Goal: Find specific fact: Find specific fact

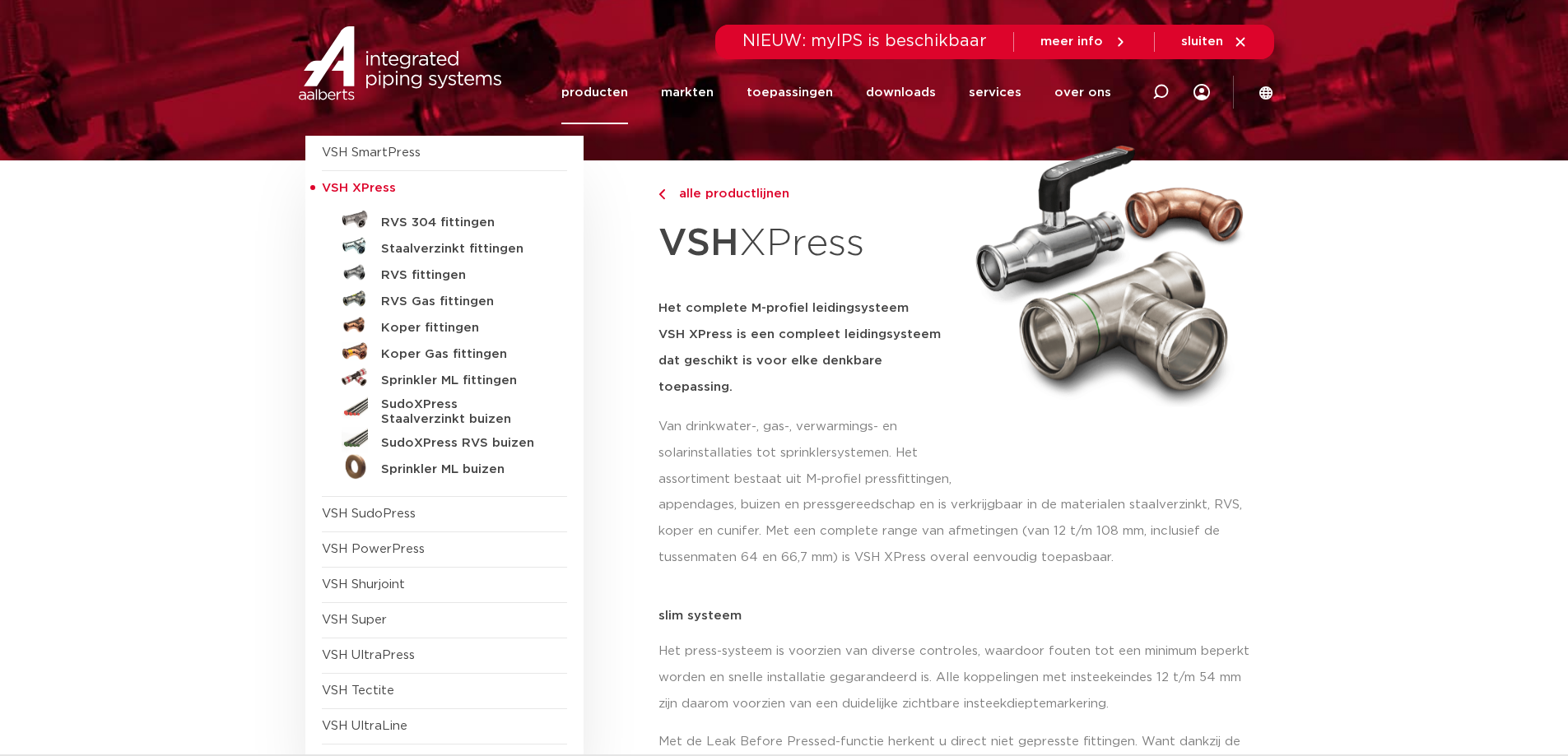
scroll to position [164, 0]
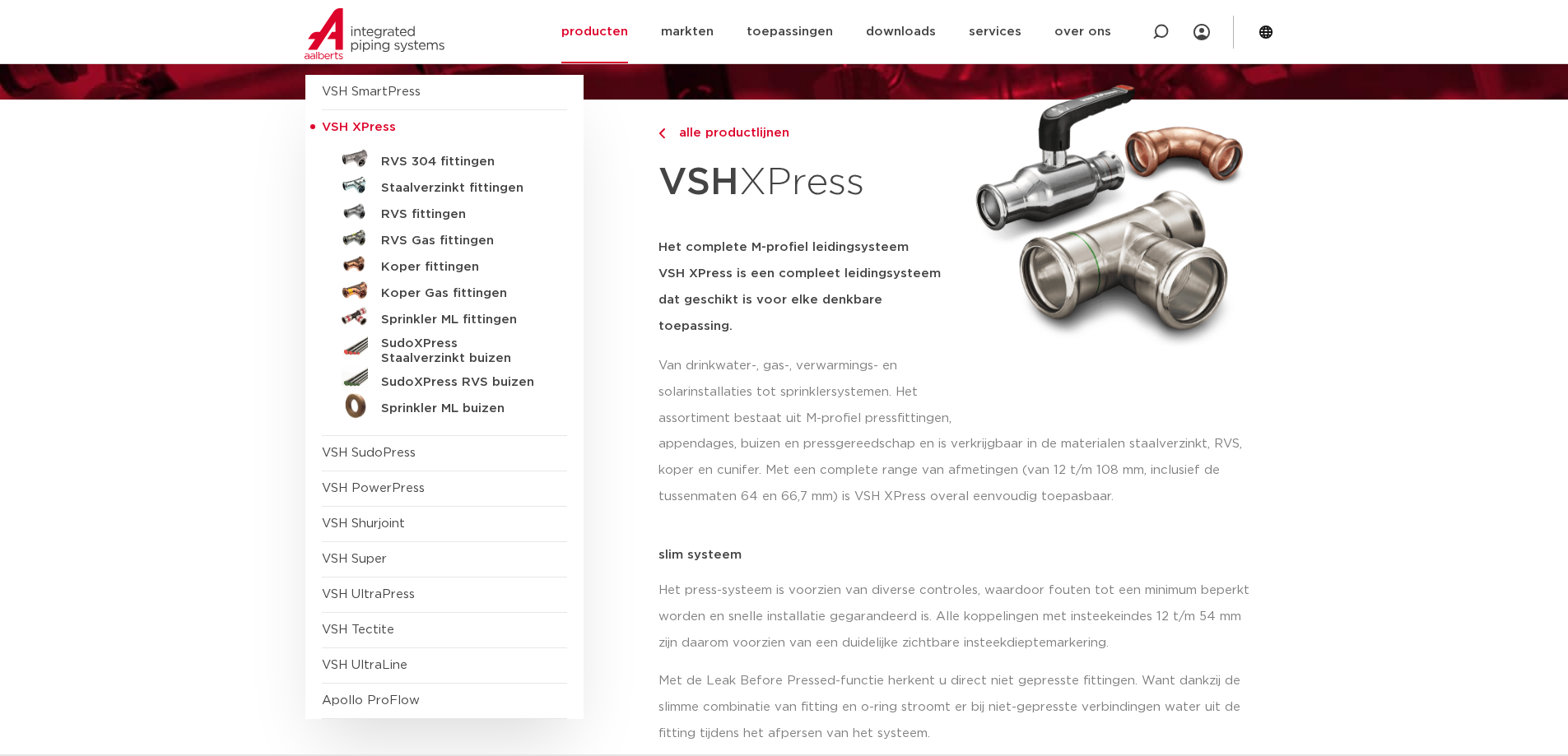
click at [380, 567] on span "VSH Super" at bounding box center [445, 560] width 245 height 35
click at [386, 555] on span "VSH Super" at bounding box center [355, 559] width 65 height 13
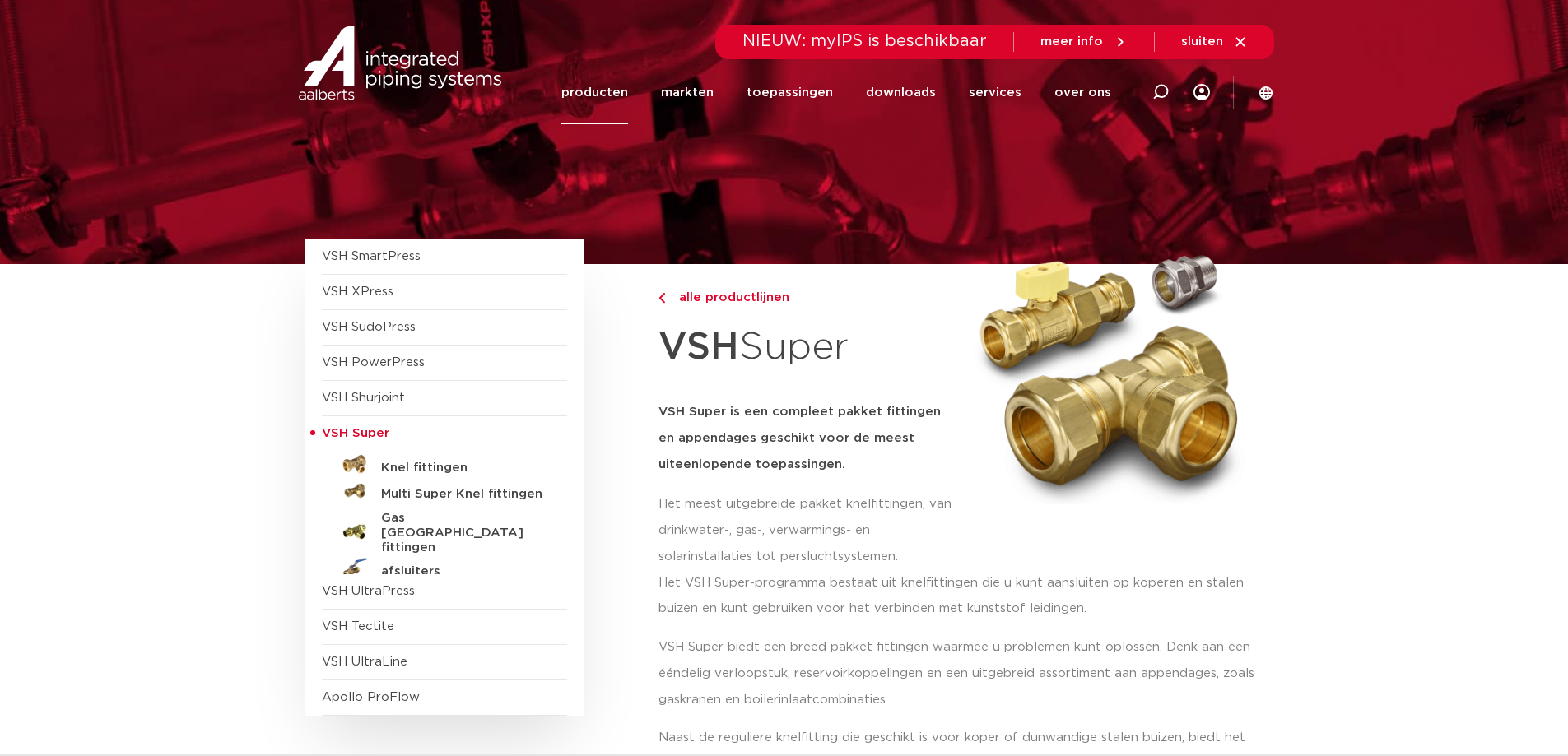
click at [449, 468] on h5 "Knel fittingen" at bounding box center [463, 468] width 163 height 15
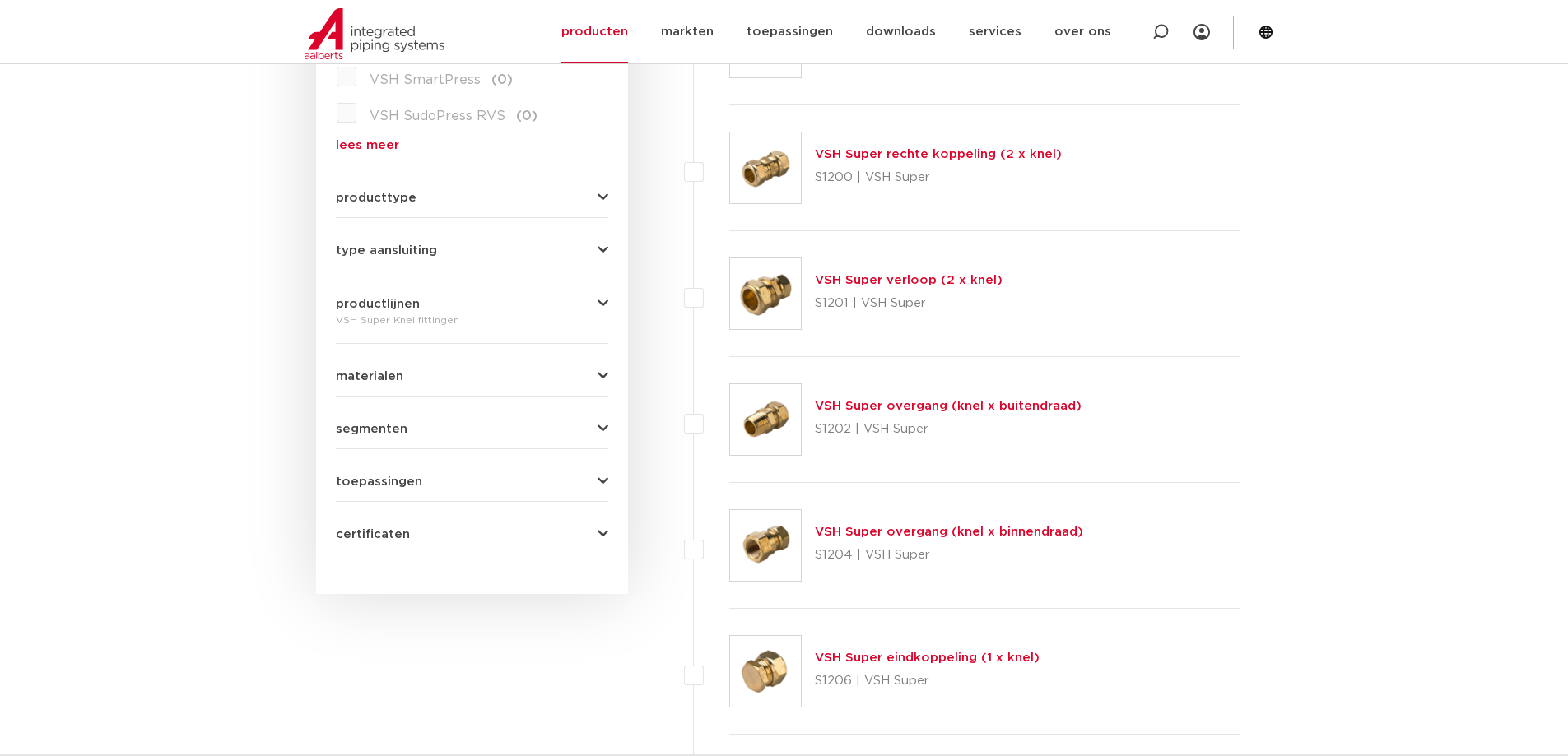
scroll to position [658, 0]
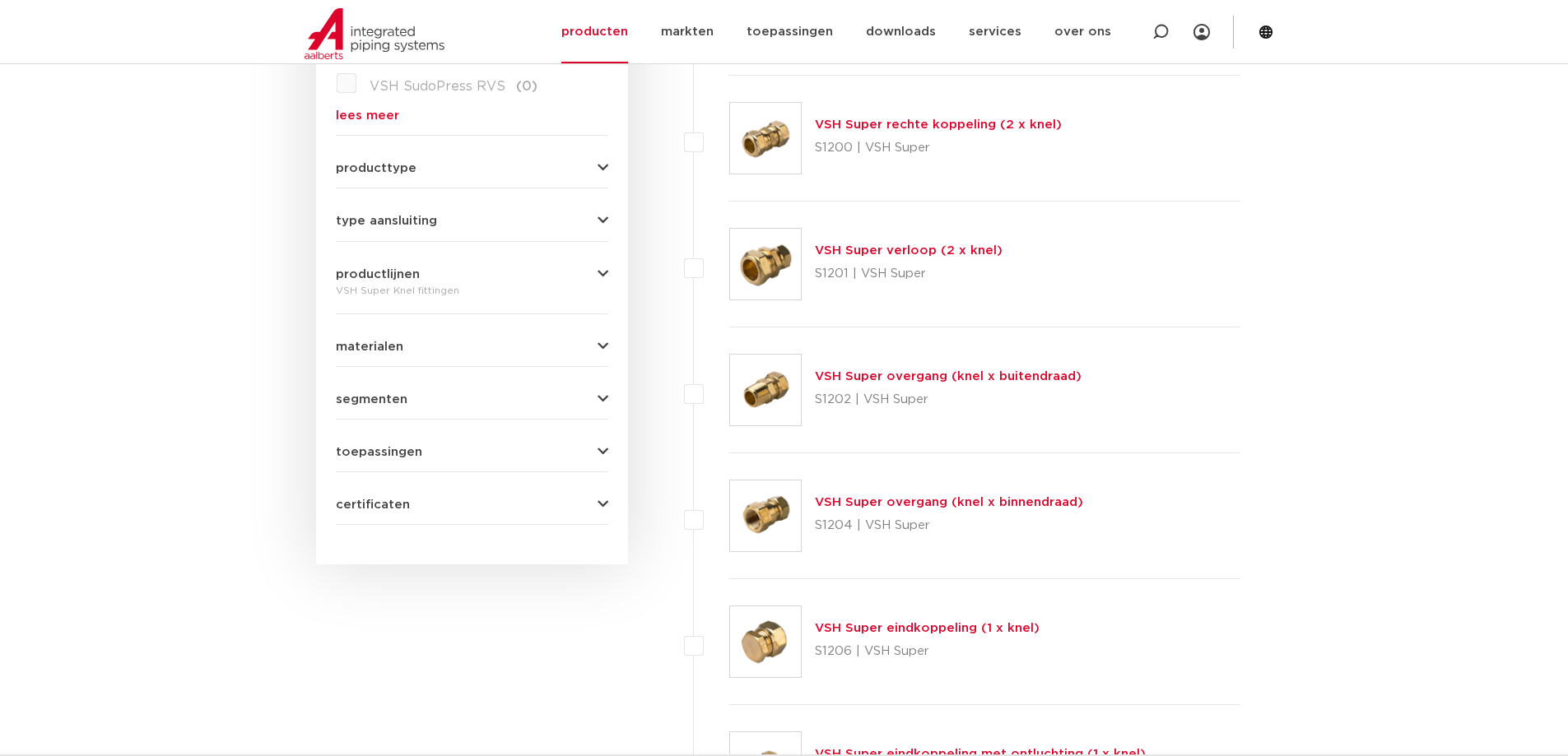
click at [997, 503] on link "VSH Super overgang (knel x binnendraad)" at bounding box center [950, 503] width 269 height 13
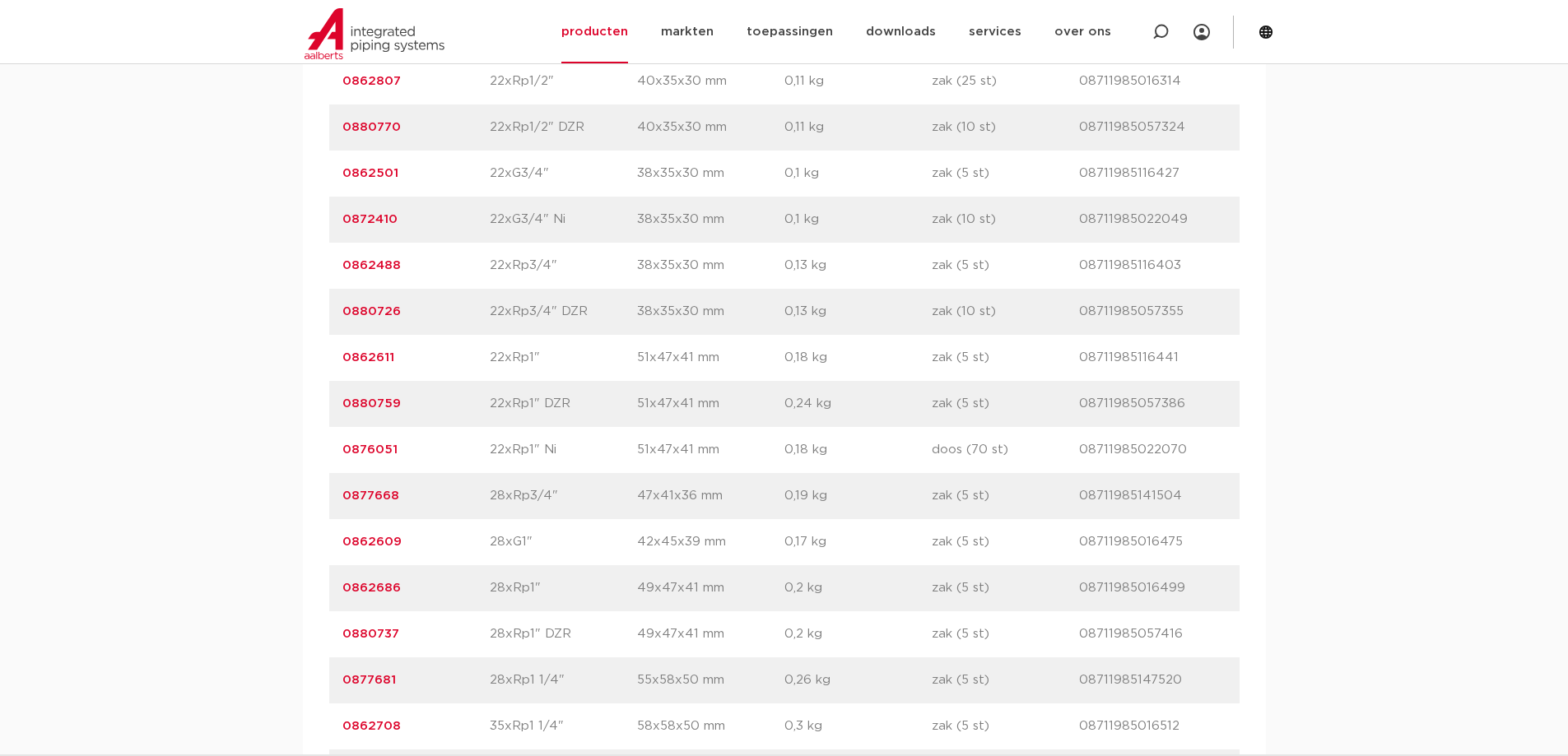
scroll to position [2551, 0]
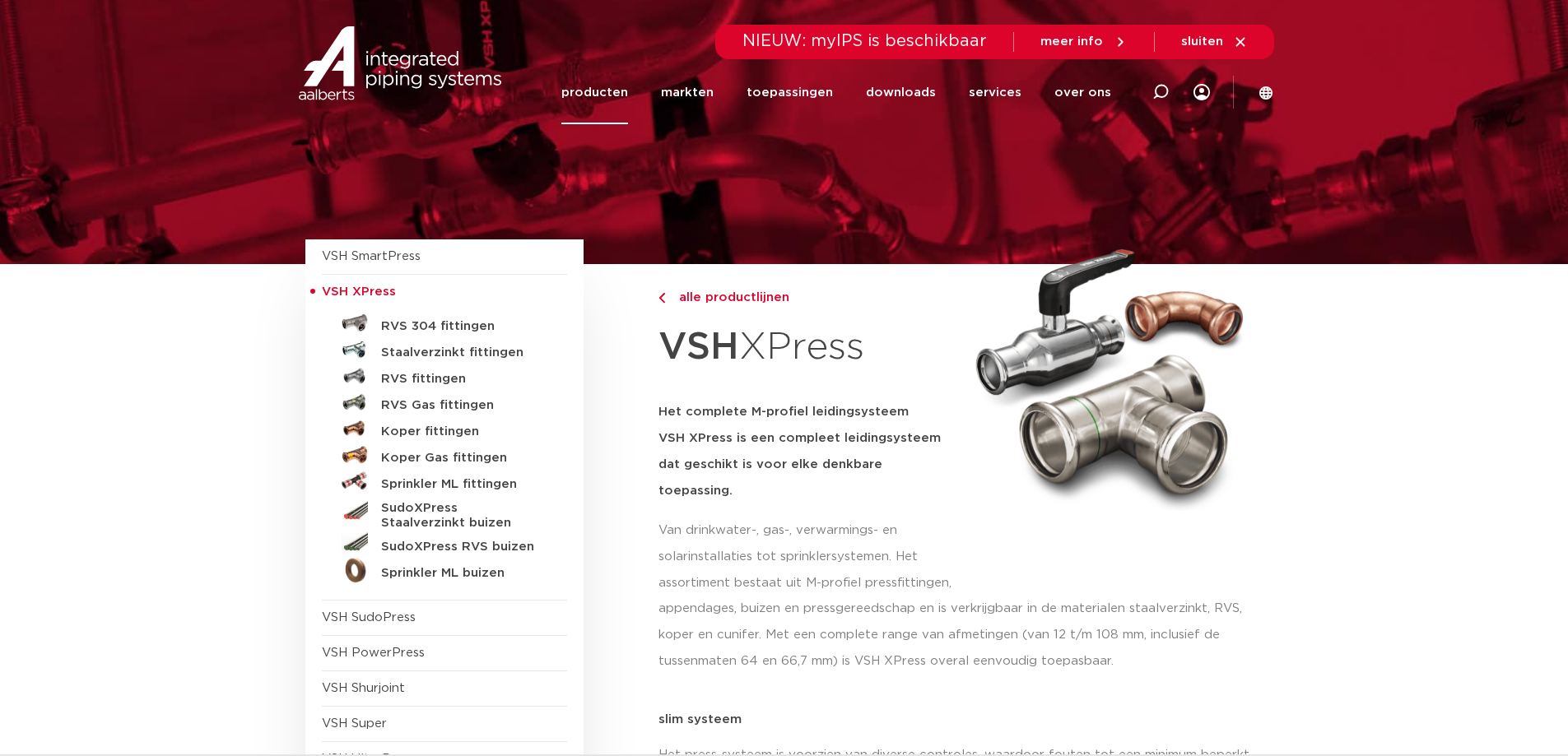
click at [437, 407] on h5 "RVS Gas fittingen" at bounding box center [463, 406] width 163 height 15
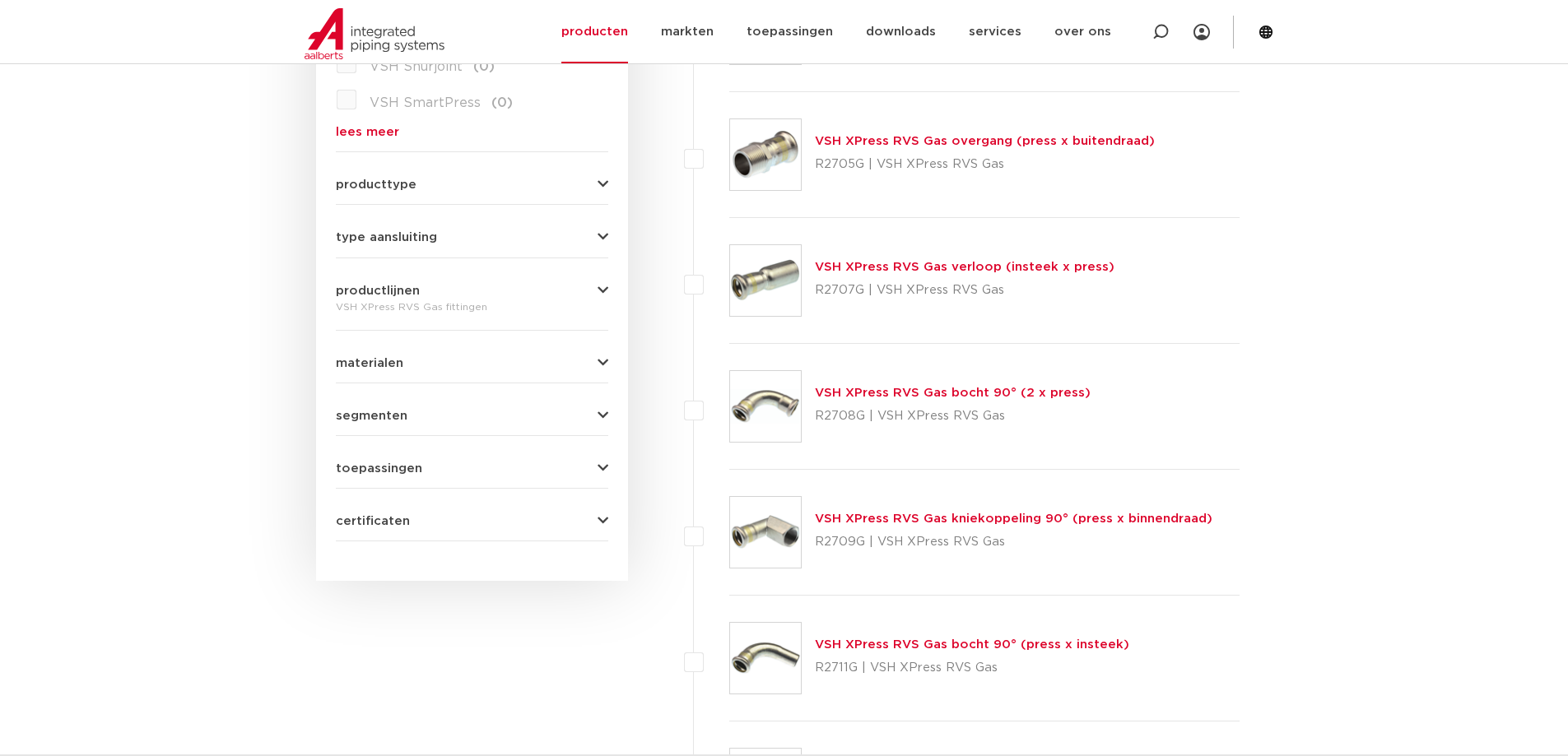
scroll to position [247, 0]
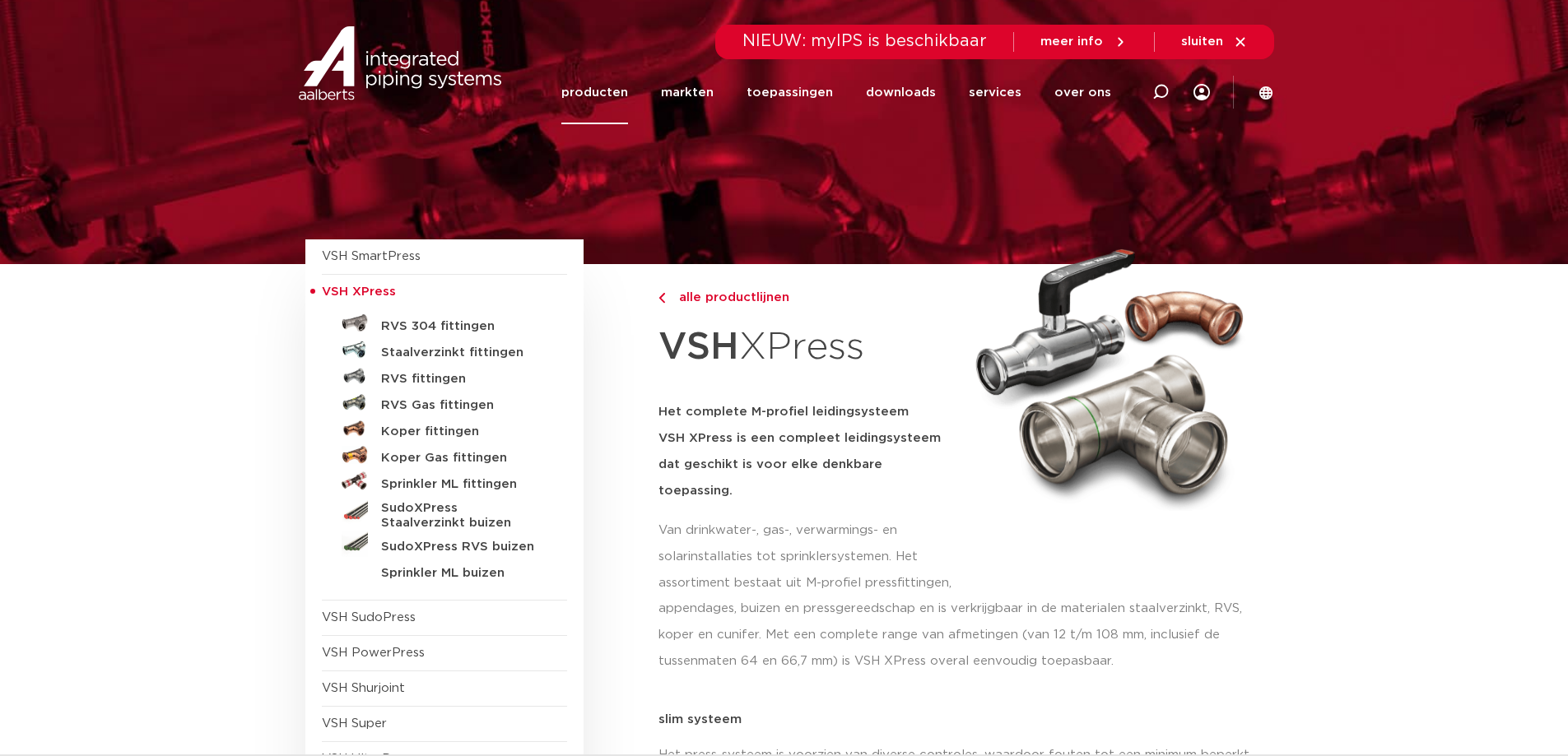
click at [453, 457] on h5 "Koper Gas fittingen" at bounding box center [463, 458] width 163 height 15
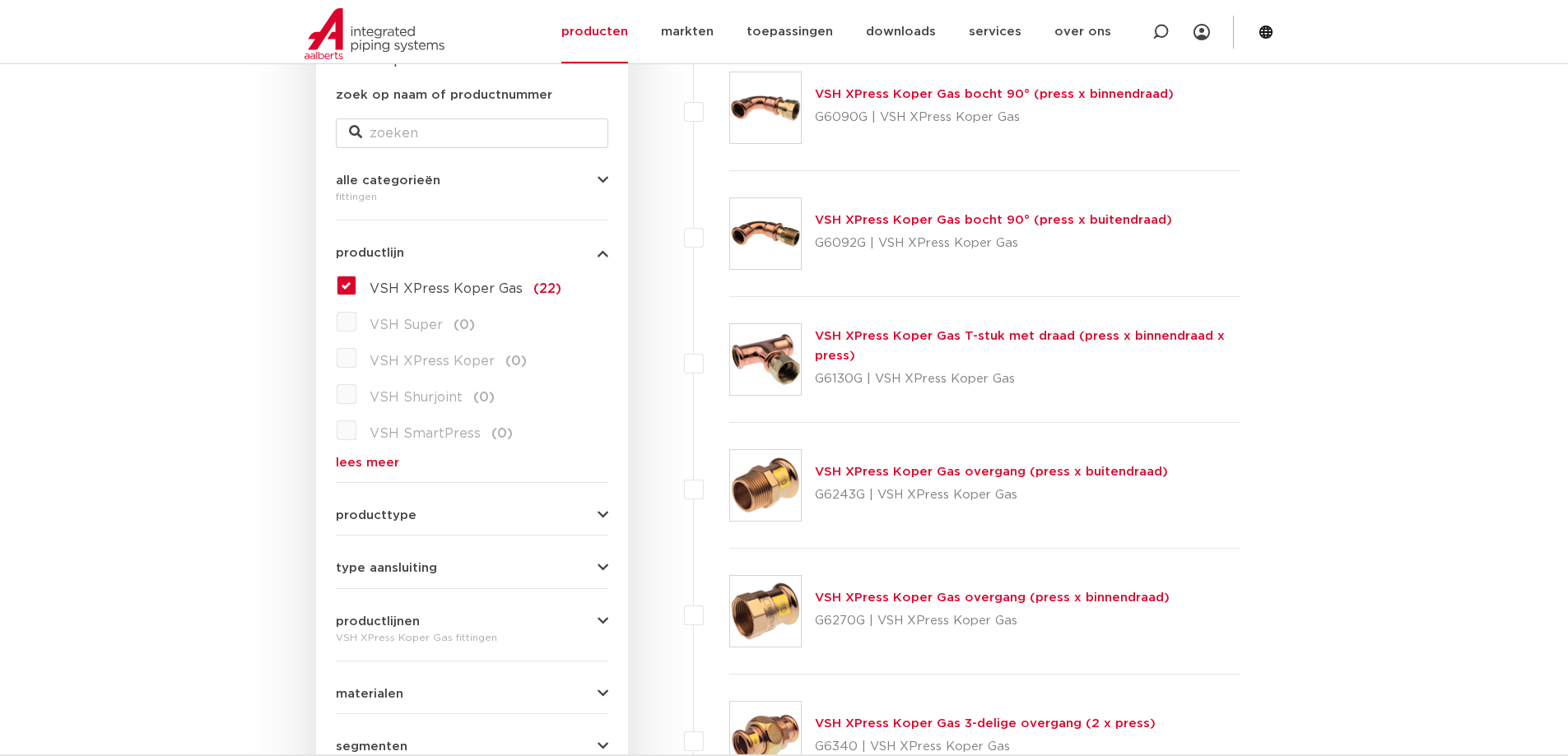
click at [1081, 597] on link "VSH XPress Koper Gas overgang (press x binnendraad)" at bounding box center [992, 598] width 355 height 13
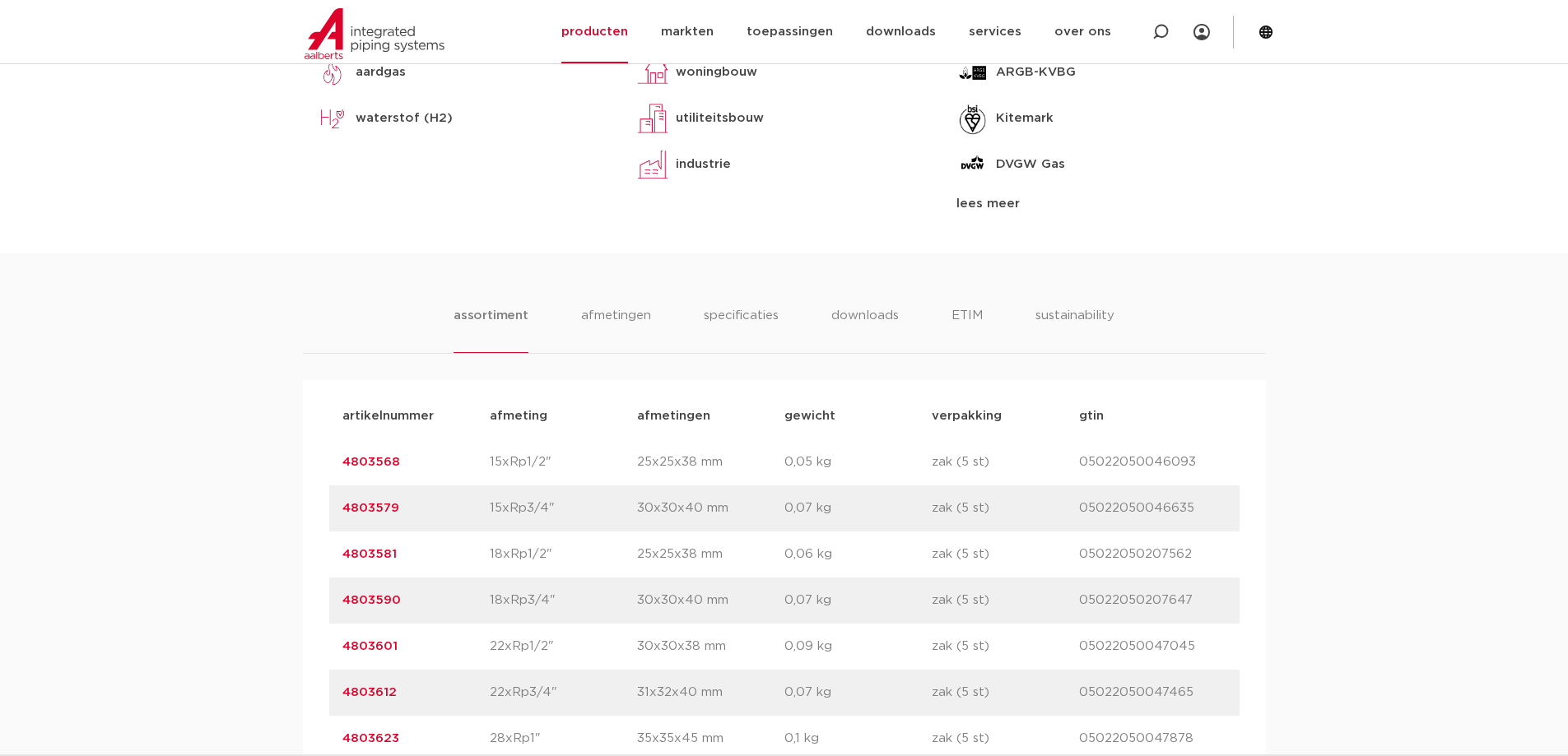
scroll to position [1070, 0]
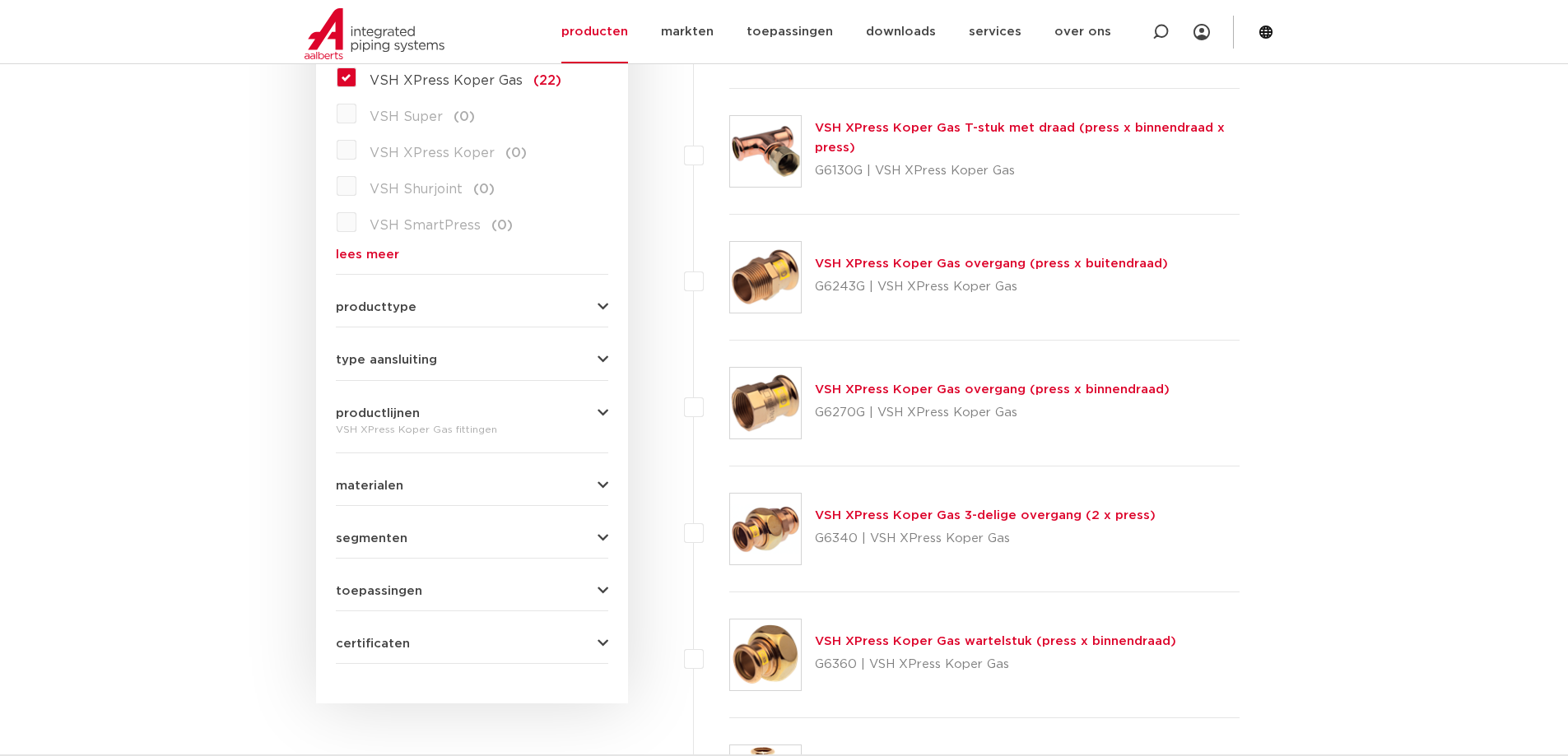
scroll to position [558, 0]
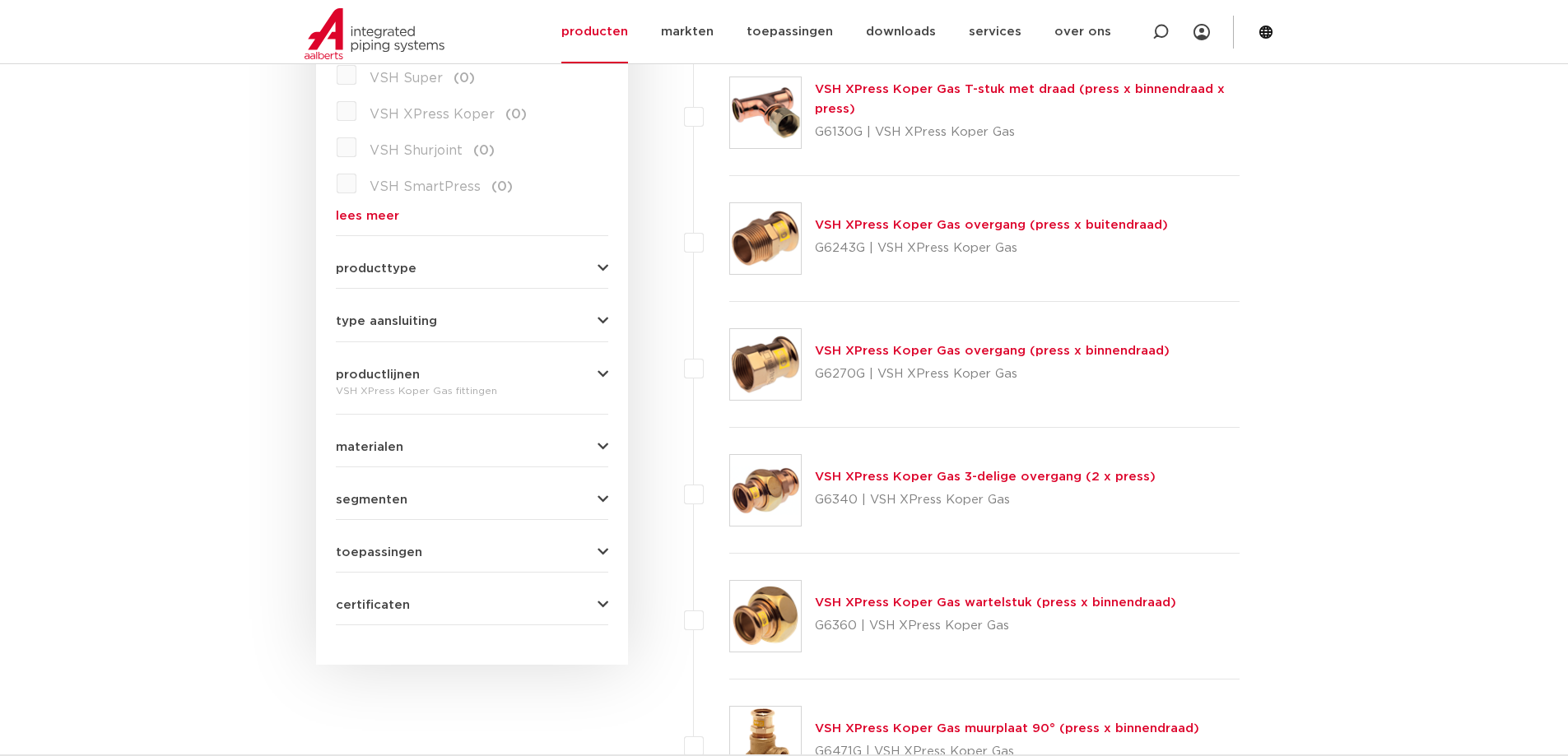
click at [1112, 598] on link "VSH XPress Koper Gas wartelstuk (press x binnendraad)" at bounding box center [996, 603] width 361 height 13
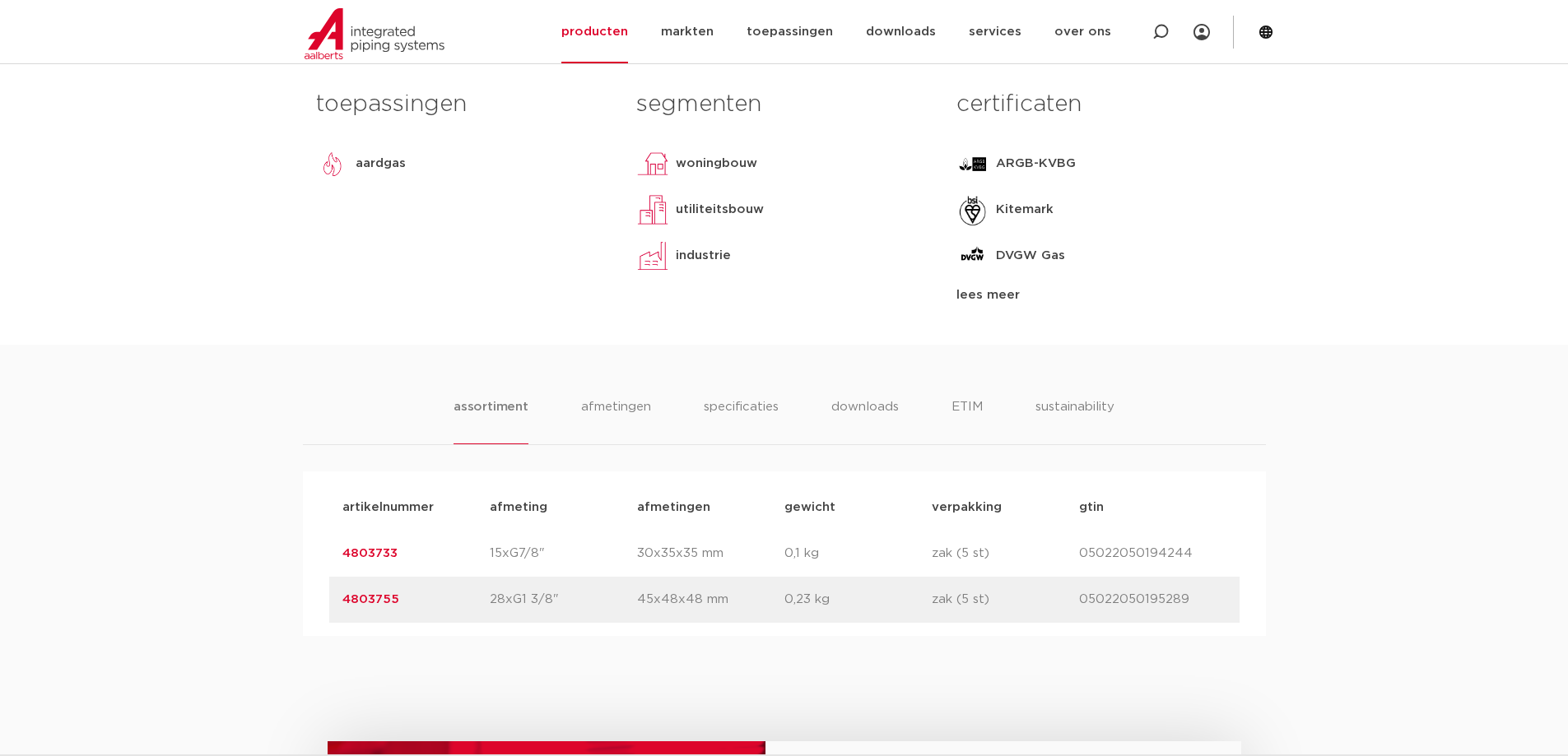
scroll to position [741, 0]
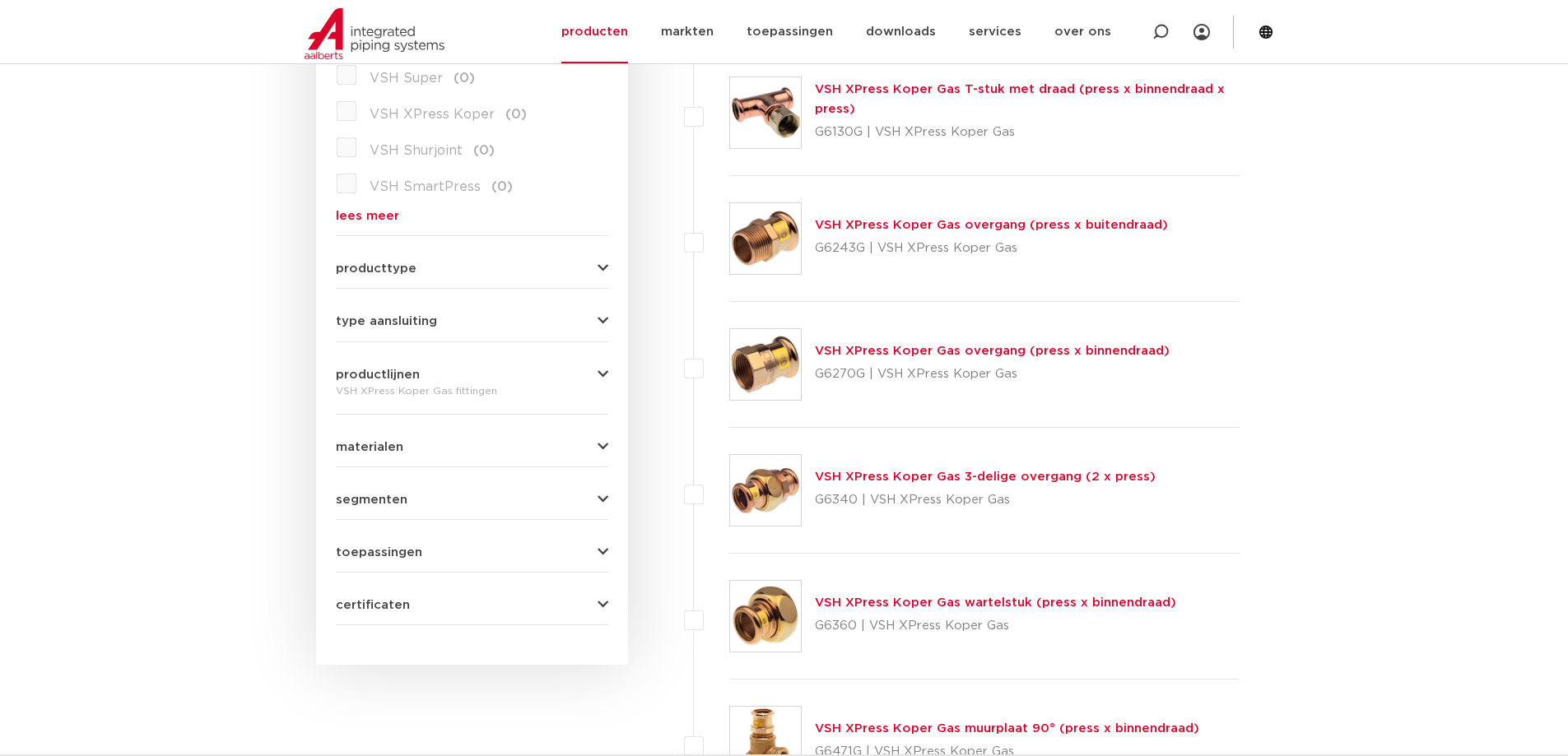
click at [1129, 476] on link "VSH XPress Koper Gas 3-delige overgang (2 x press)" at bounding box center [985, 477] width 340 height 13
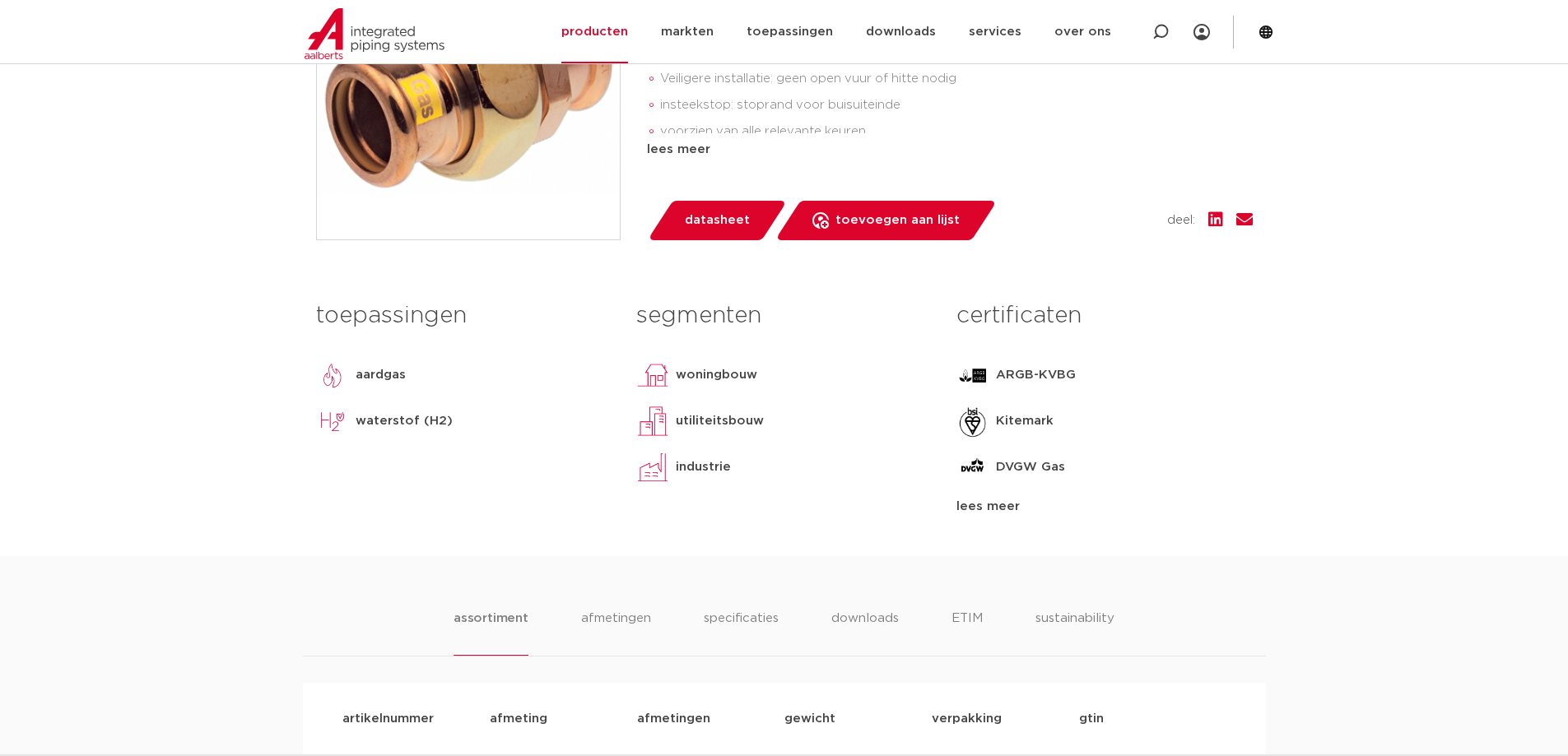
scroll to position [823, 0]
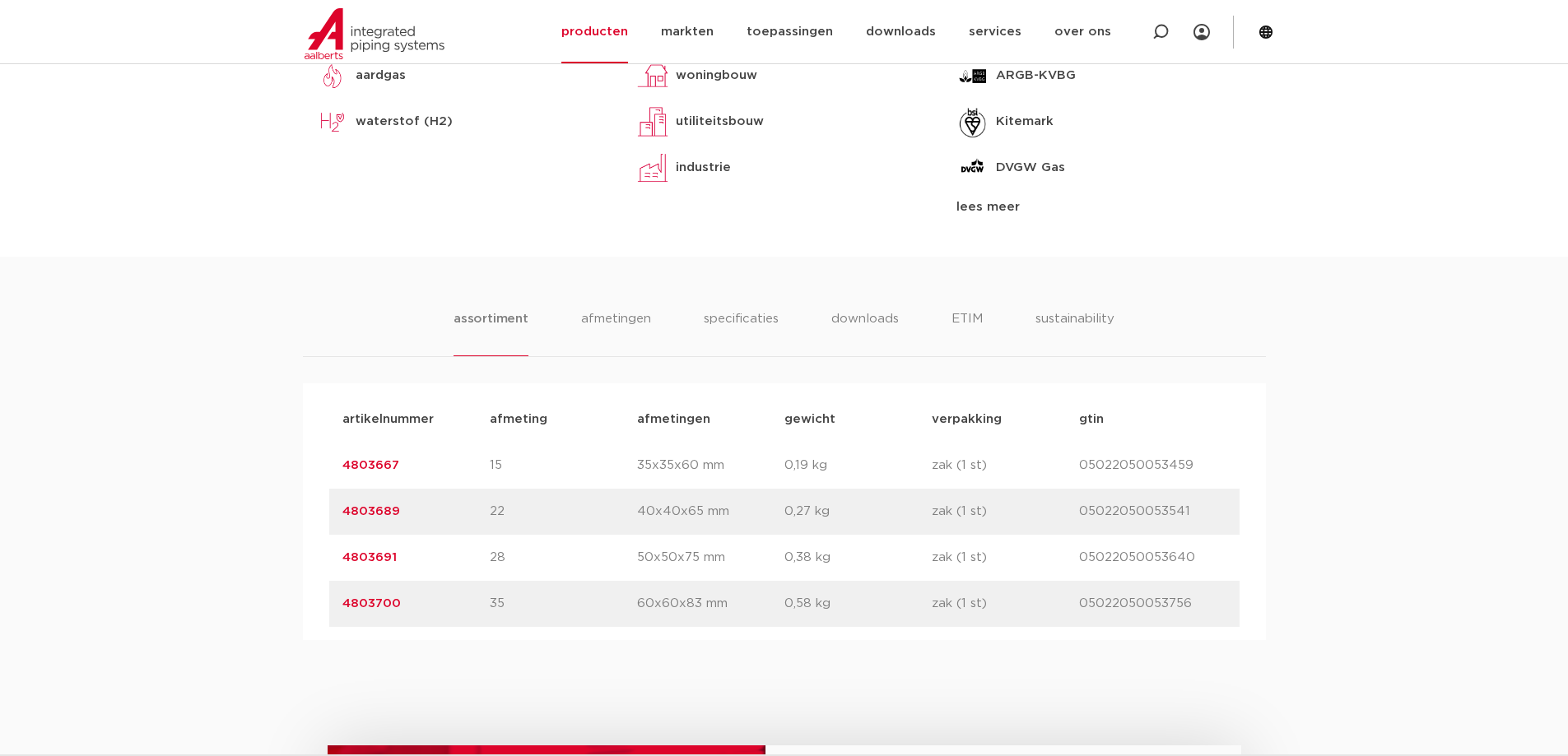
drag, startPoint x: 404, startPoint y: 556, endPoint x: 330, endPoint y: 563, distance: 74.3
click at [330, 563] on div "artikelnummer 4803691 afmeting 28 afmetingen 50x50x75 mm gewicht 0,38 kg verpak…" at bounding box center [784, 557] width 911 height 46
copy link "4803691"
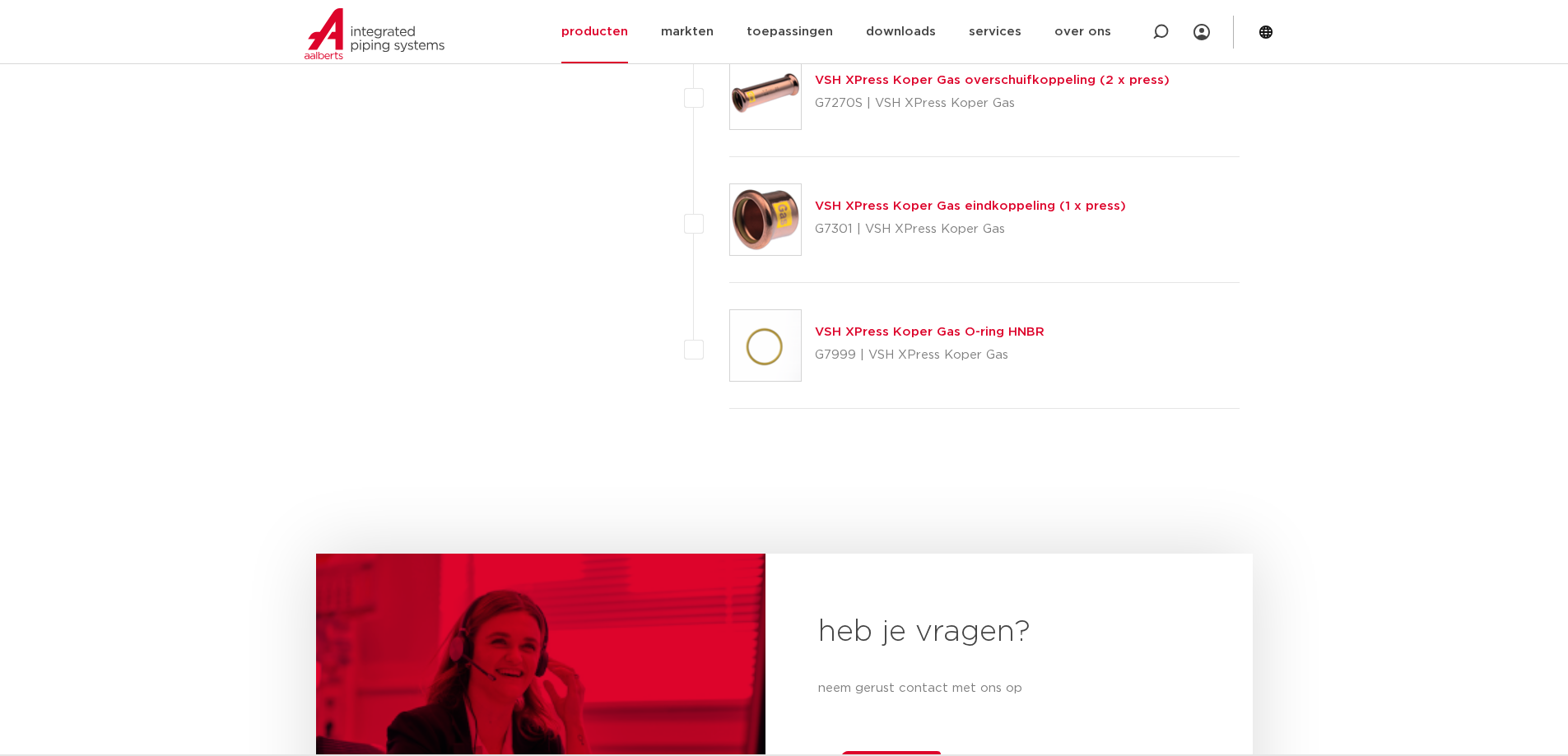
scroll to position [2616, 0]
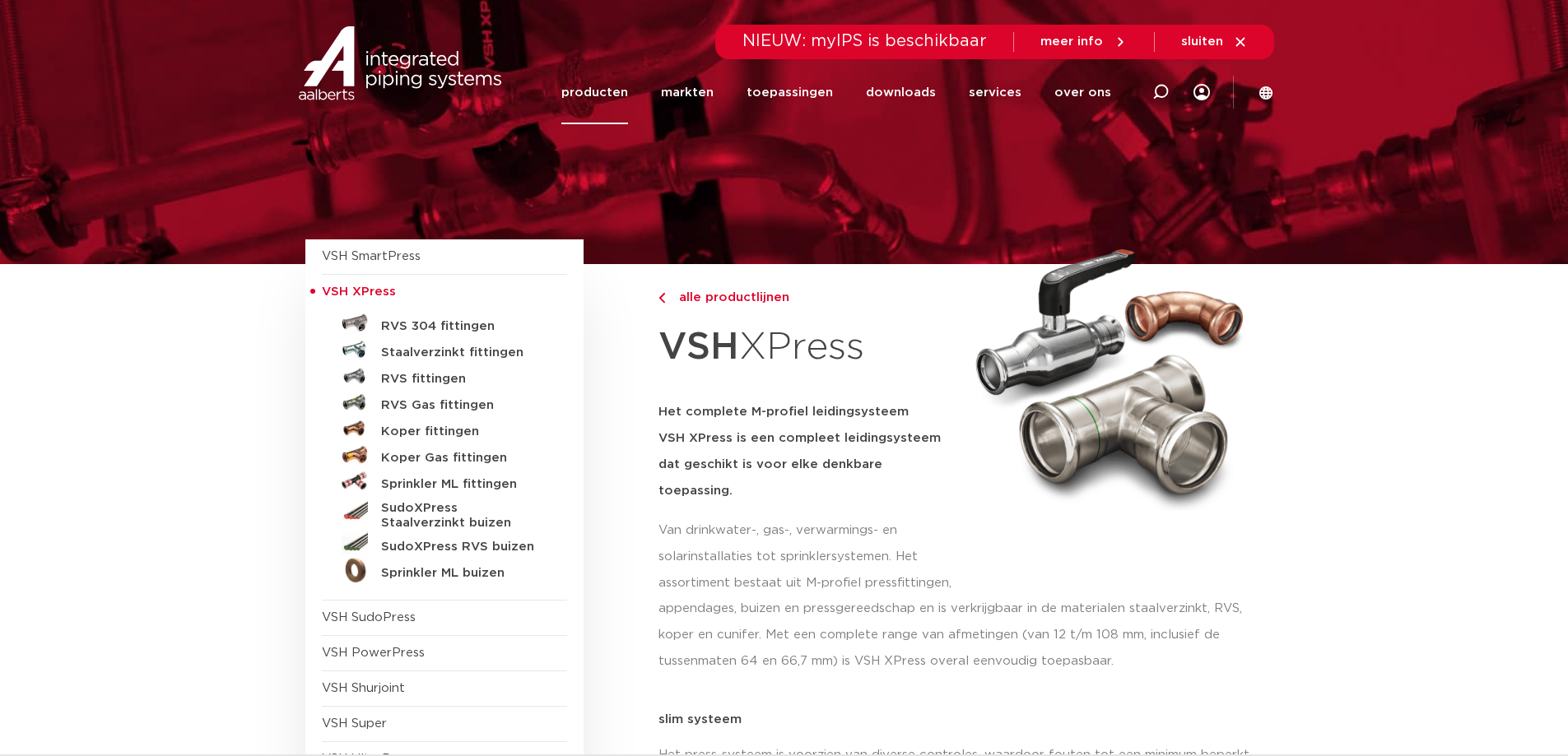
click at [377, 621] on span "VSH SudoPress" at bounding box center [369, 618] width 94 height 13
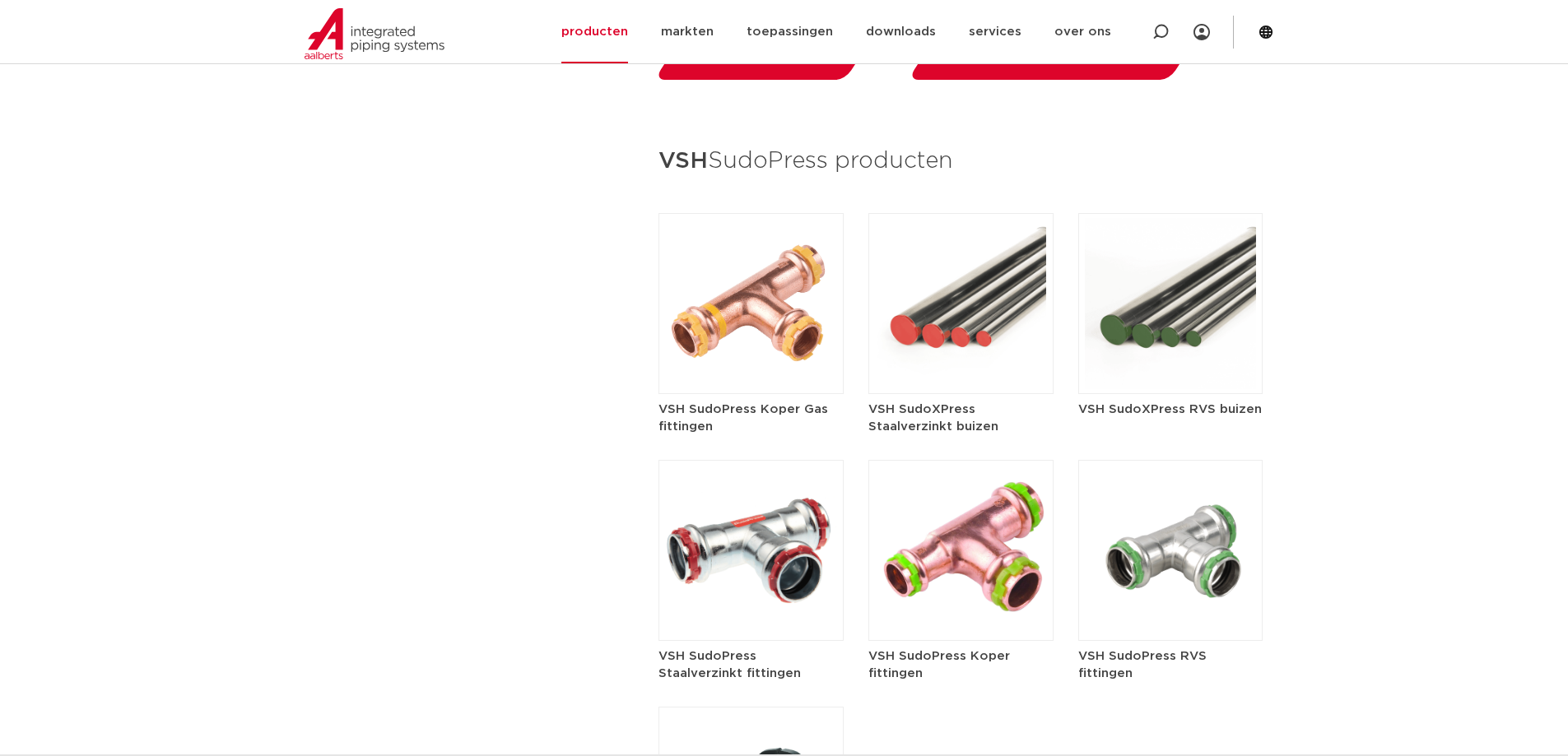
scroll to position [2057, 0]
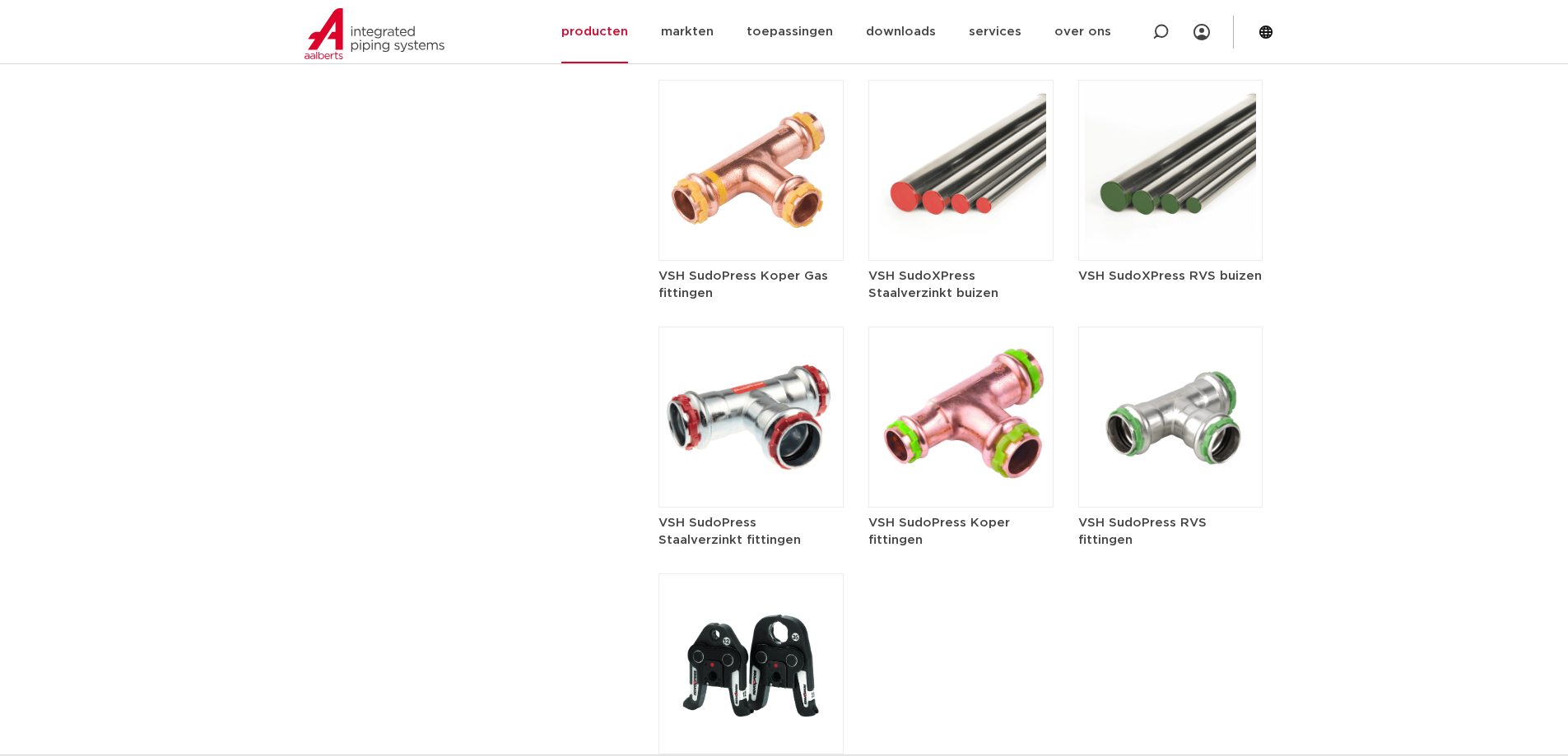
click at [737, 140] on img at bounding box center [751, 170] width 185 height 181
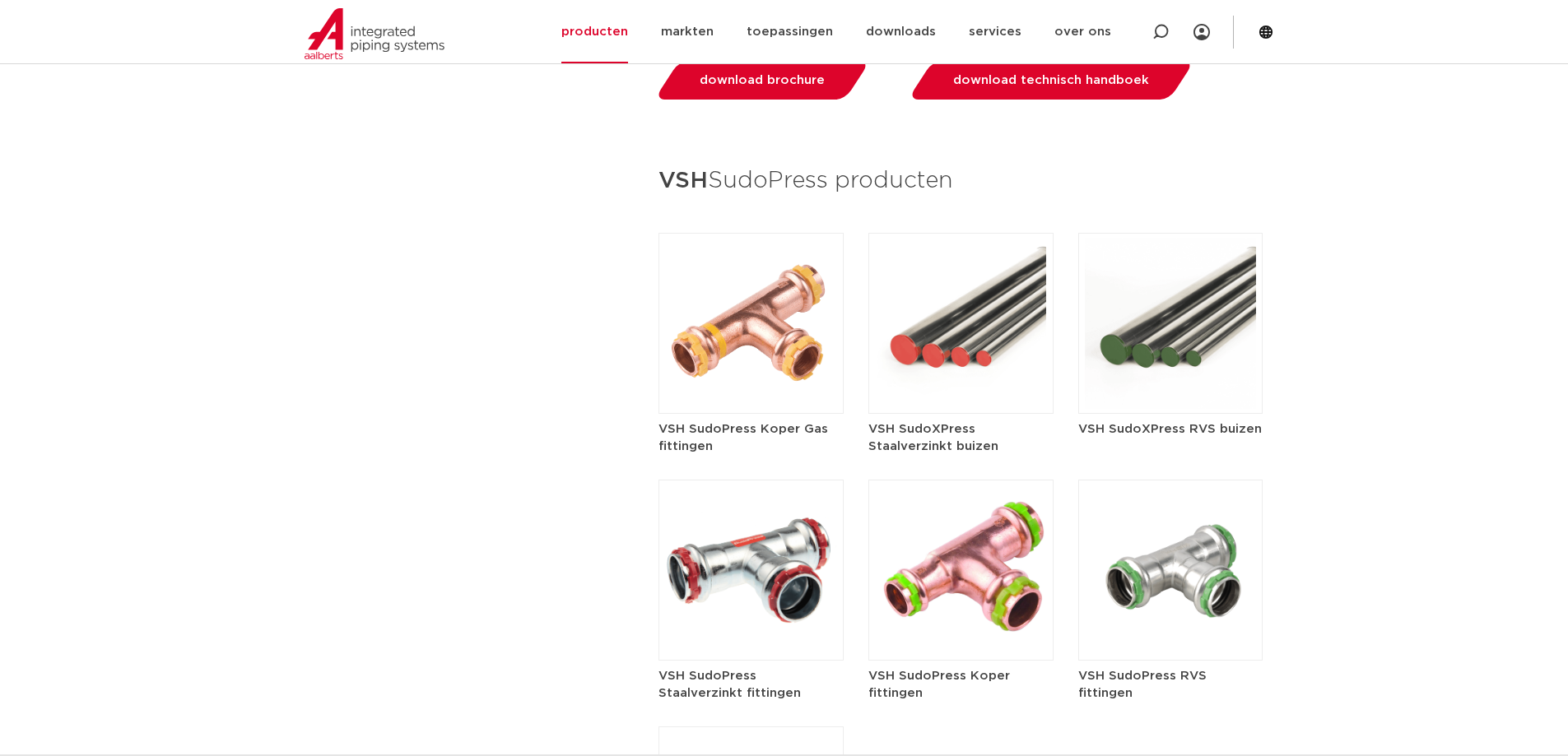
scroll to position [2057, 0]
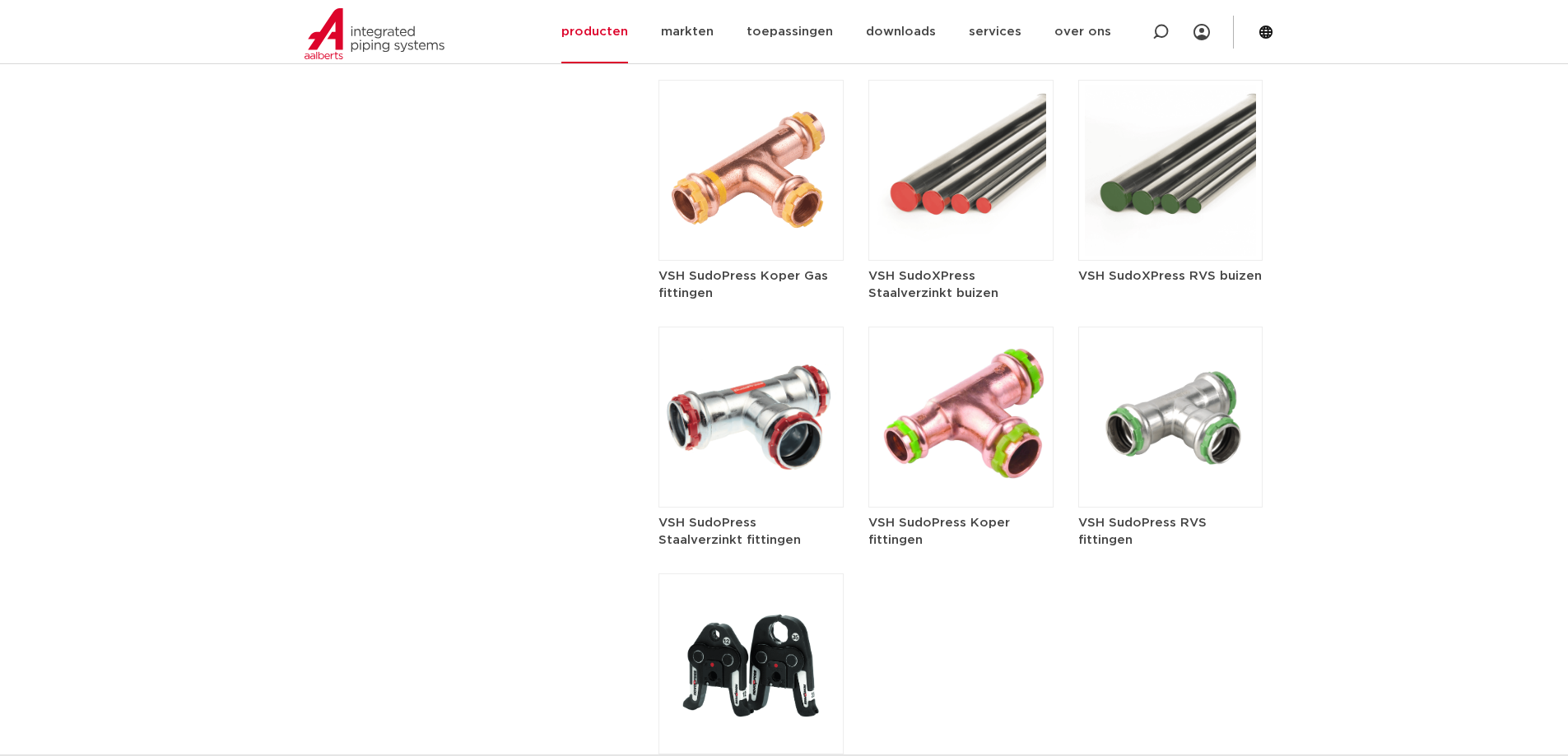
click at [971, 411] on img at bounding box center [962, 417] width 185 height 181
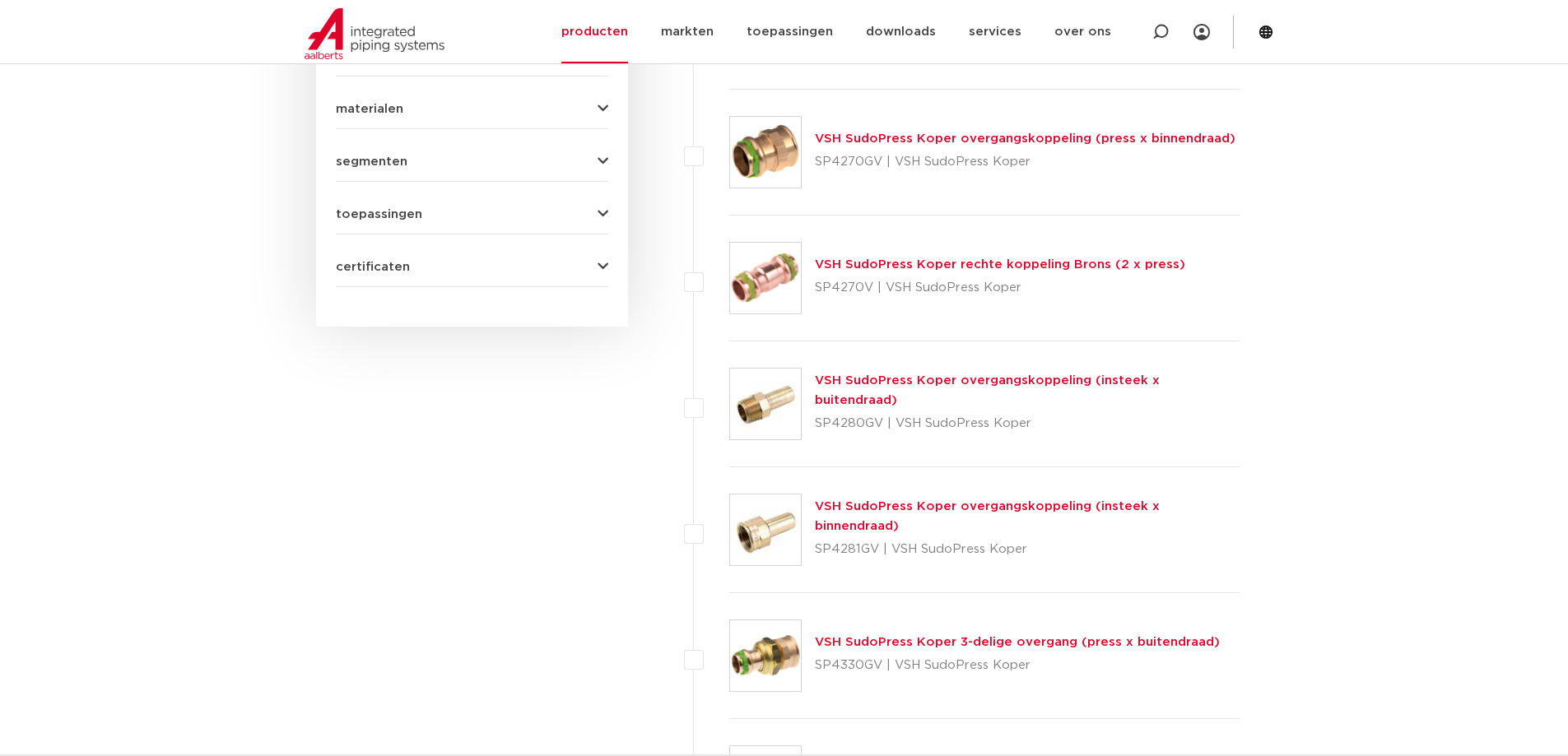
scroll to position [905, 0]
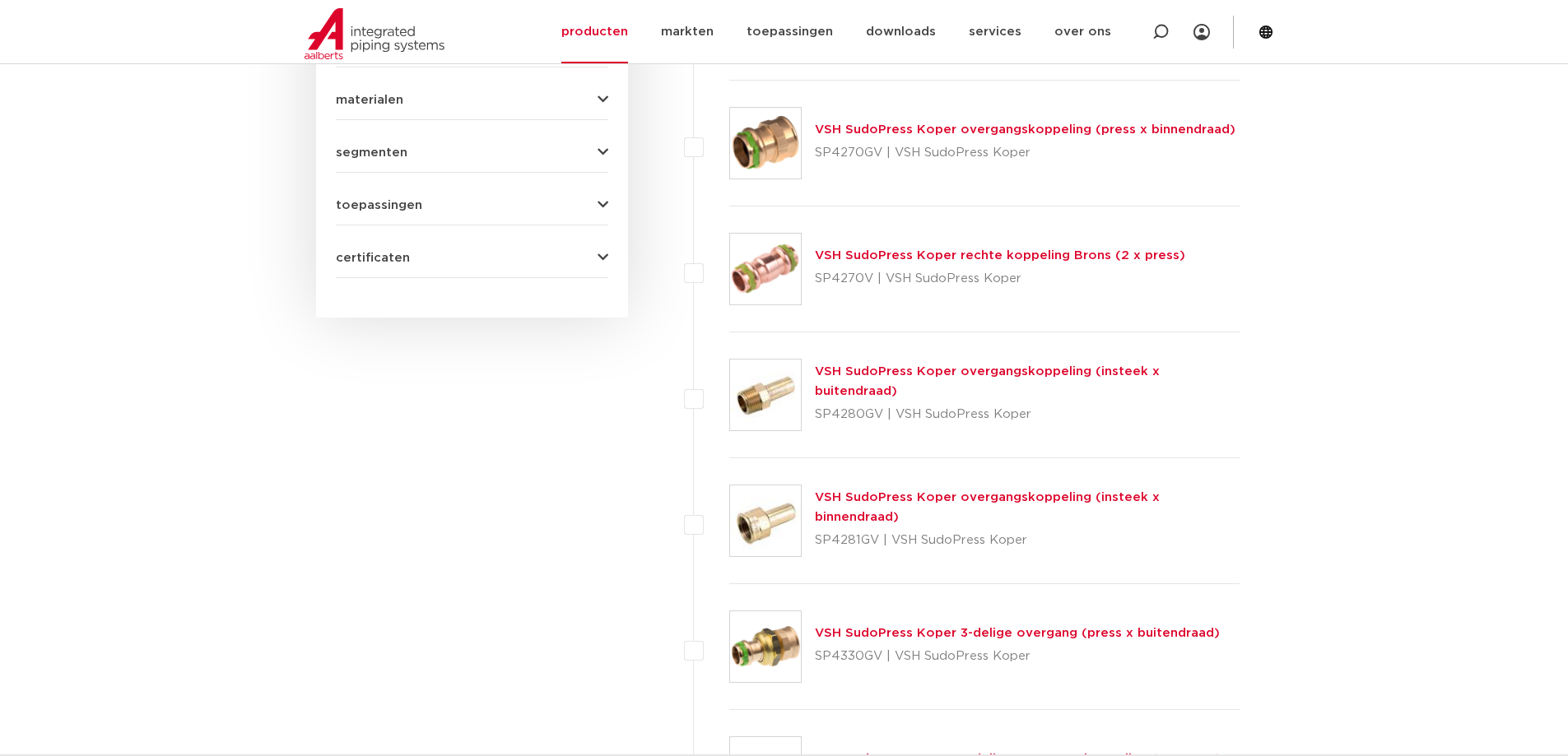
click at [1056, 512] on link "VSH SudoPress Koper overgangskoppeling (insteek x binnendraad)" at bounding box center [988, 506] width 345 height 32
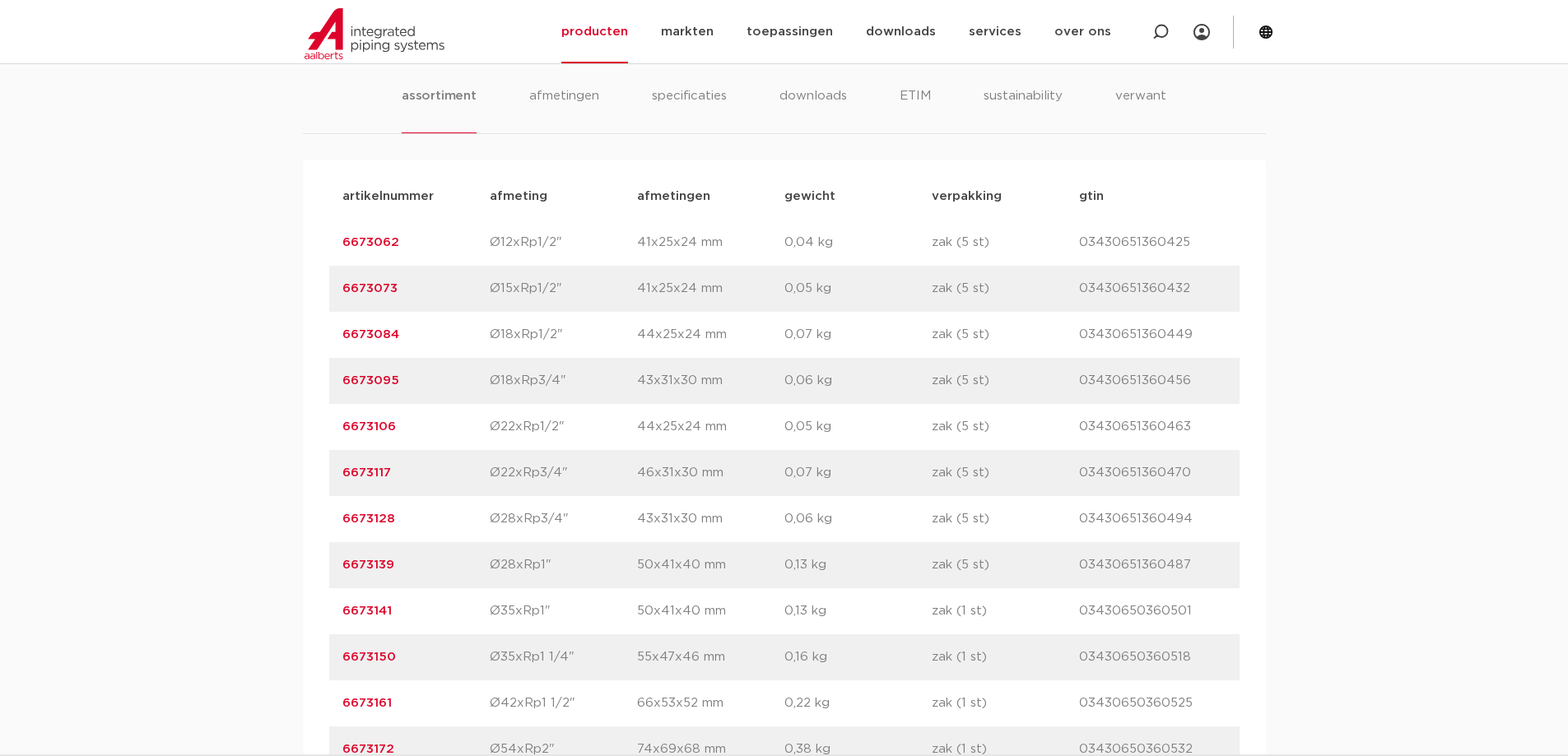
scroll to position [1070, 0]
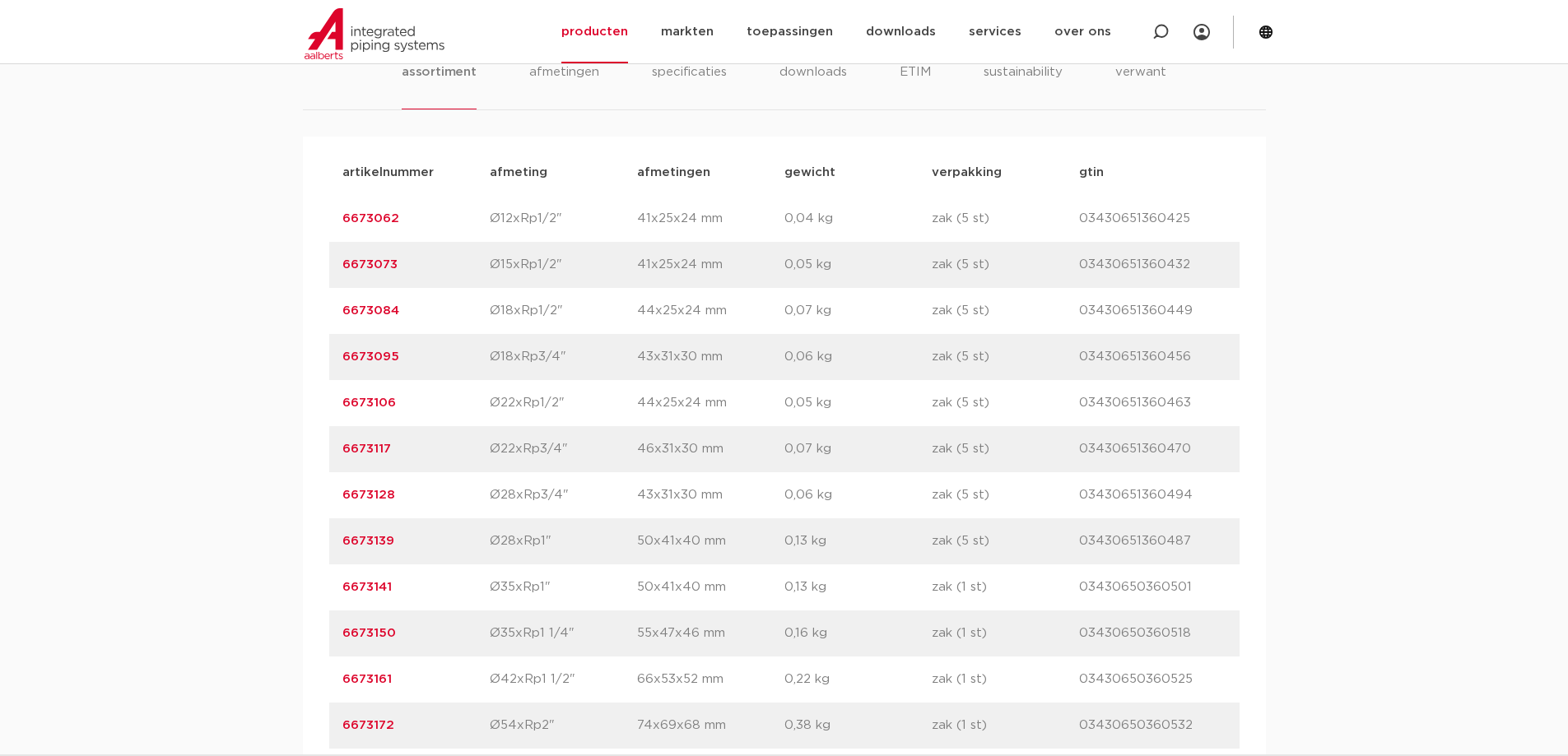
drag, startPoint x: 403, startPoint y: 536, endPoint x: 339, endPoint y: 532, distance: 64.1
click at [339, 518] on div "artikelnummer 6673128 afmeting Ø28xRp3/4" afmetingen 43x31x30 mm gewicht 0,06 k…" at bounding box center [784, 495] width 911 height 46
copy link "6673128"
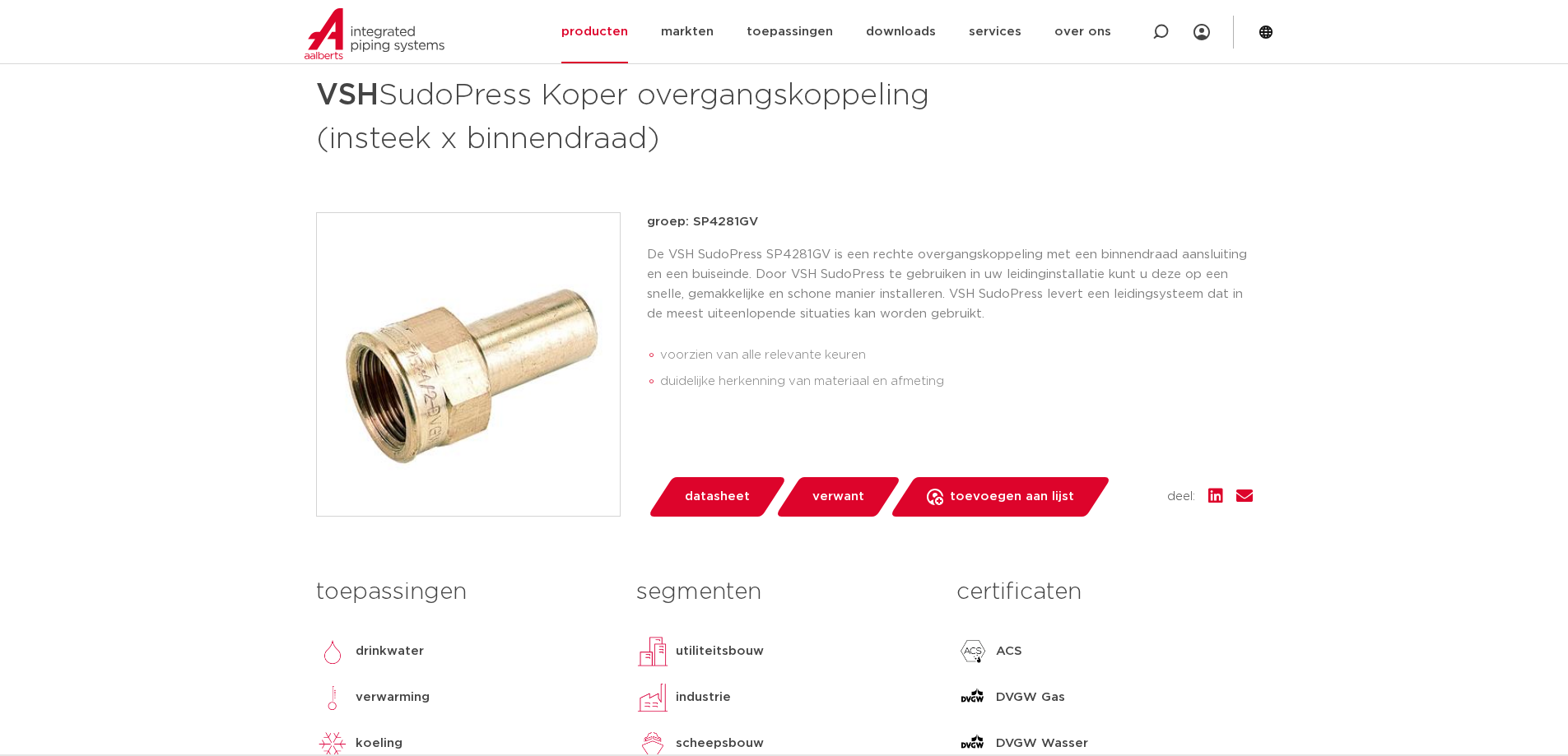
scroll to position [0, 0]
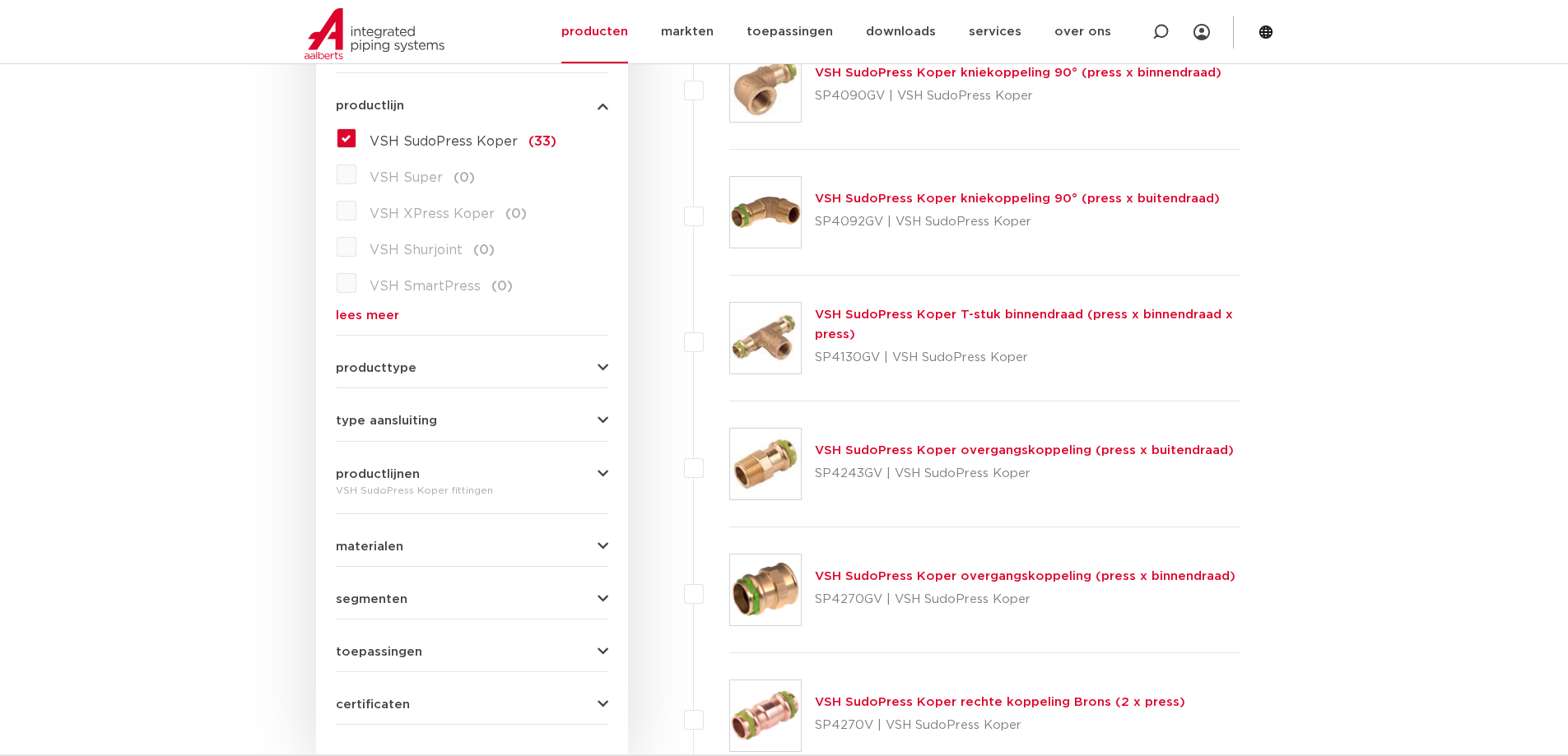
scroll to position [102, 0]
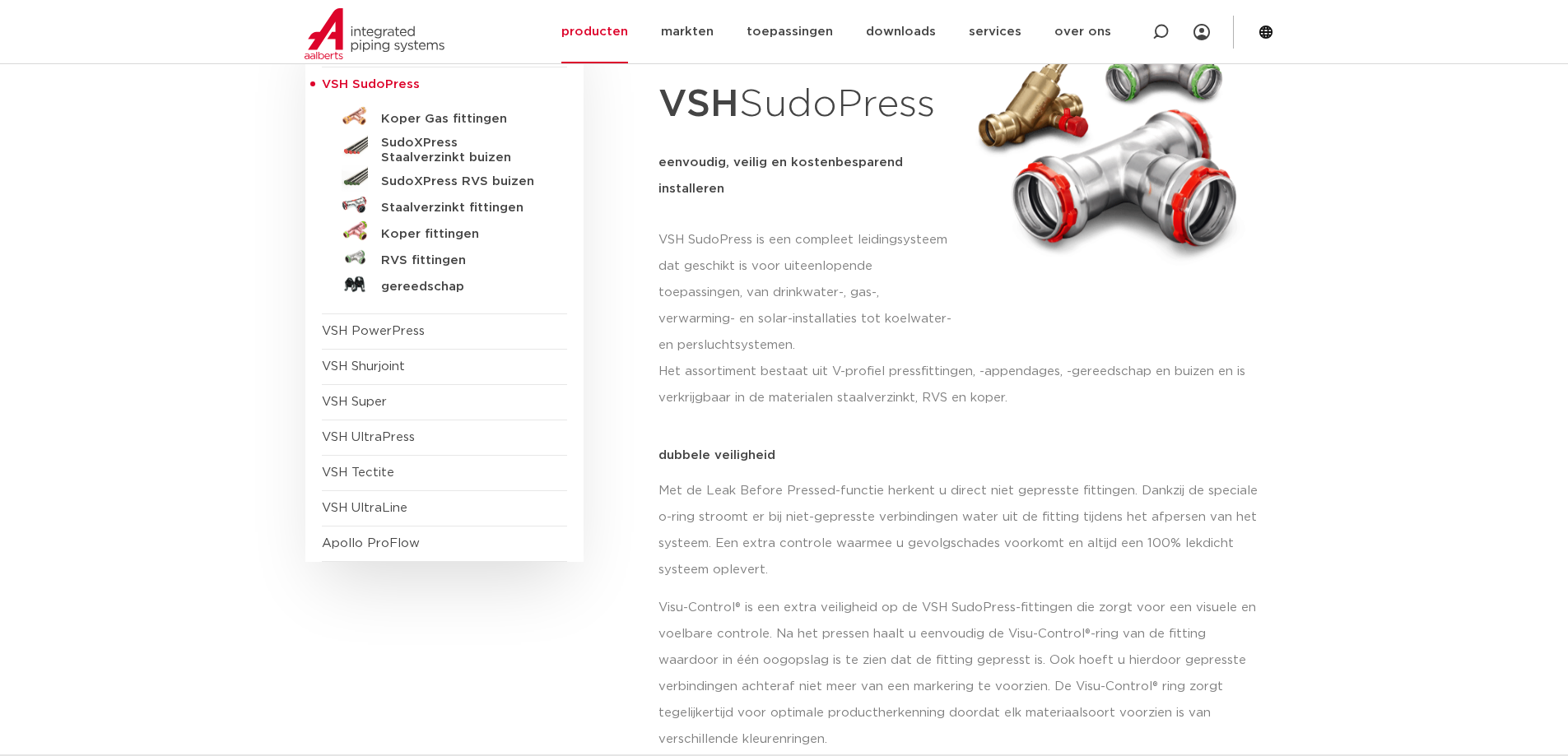
scroll to position [226, 0]
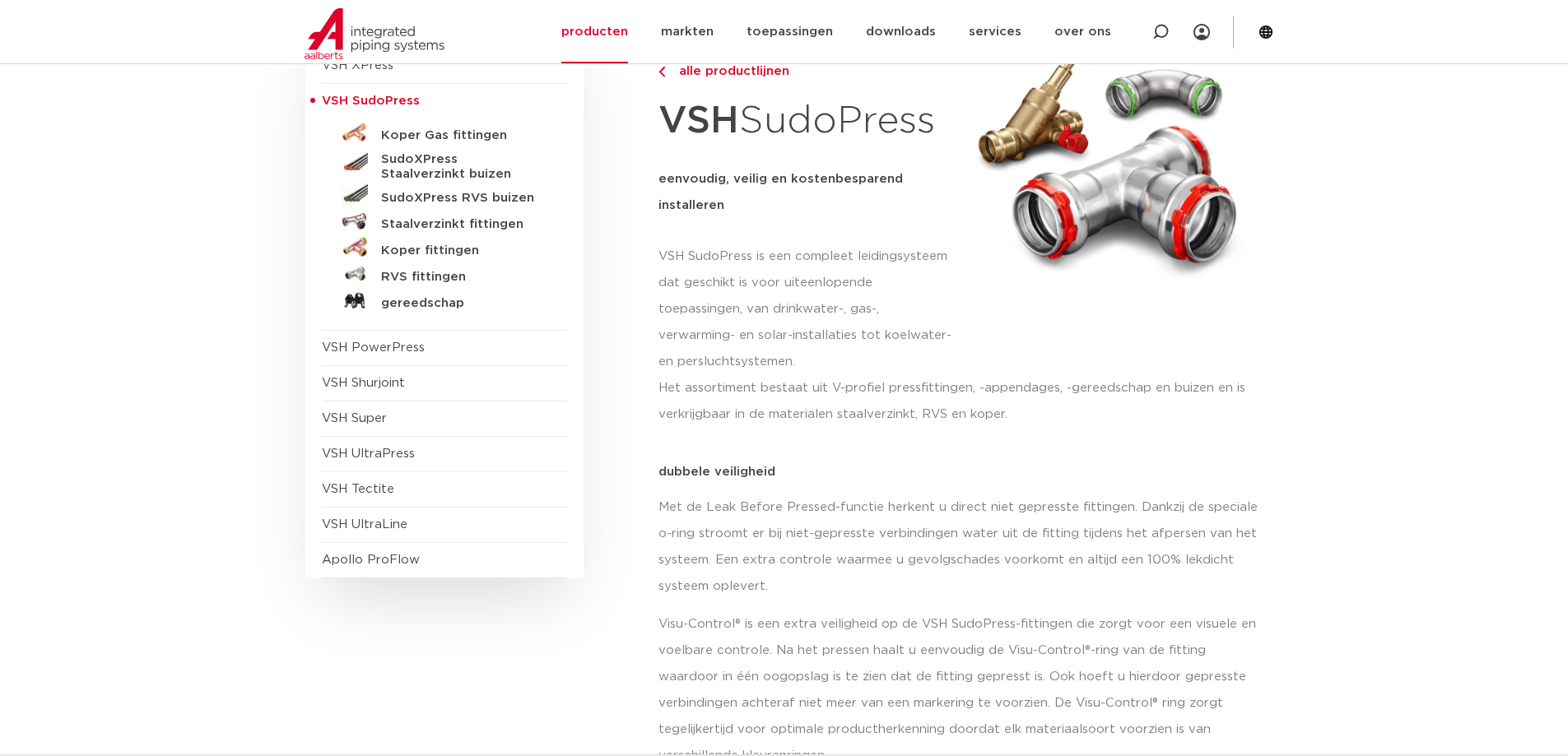
click at [372, 419] on span "VSH Super" at bounding box center [355, 418] width 65 height 13
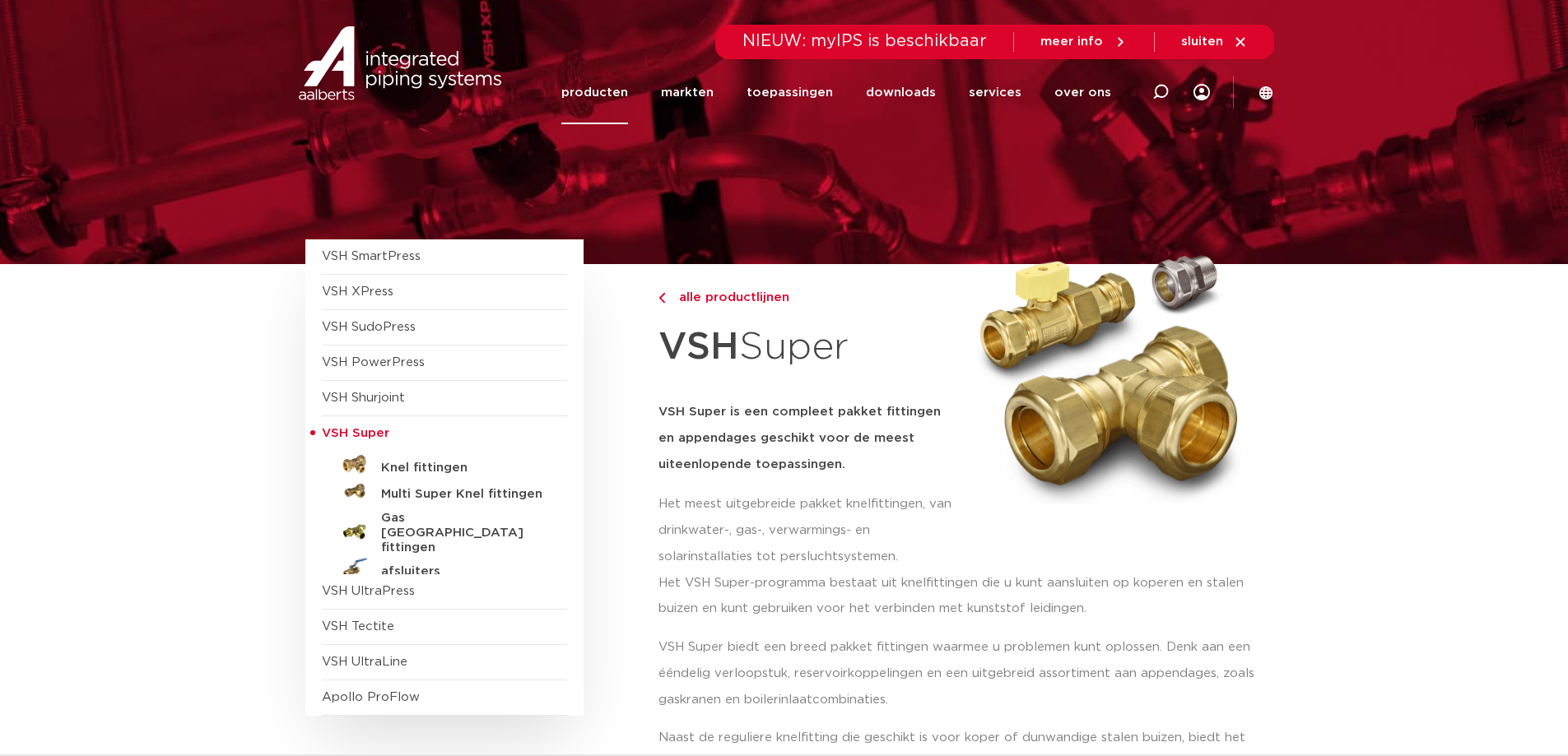
click at [427, 468] on h5 "Knel fittingen" at bounding box center [463, 468] width 163 height 15
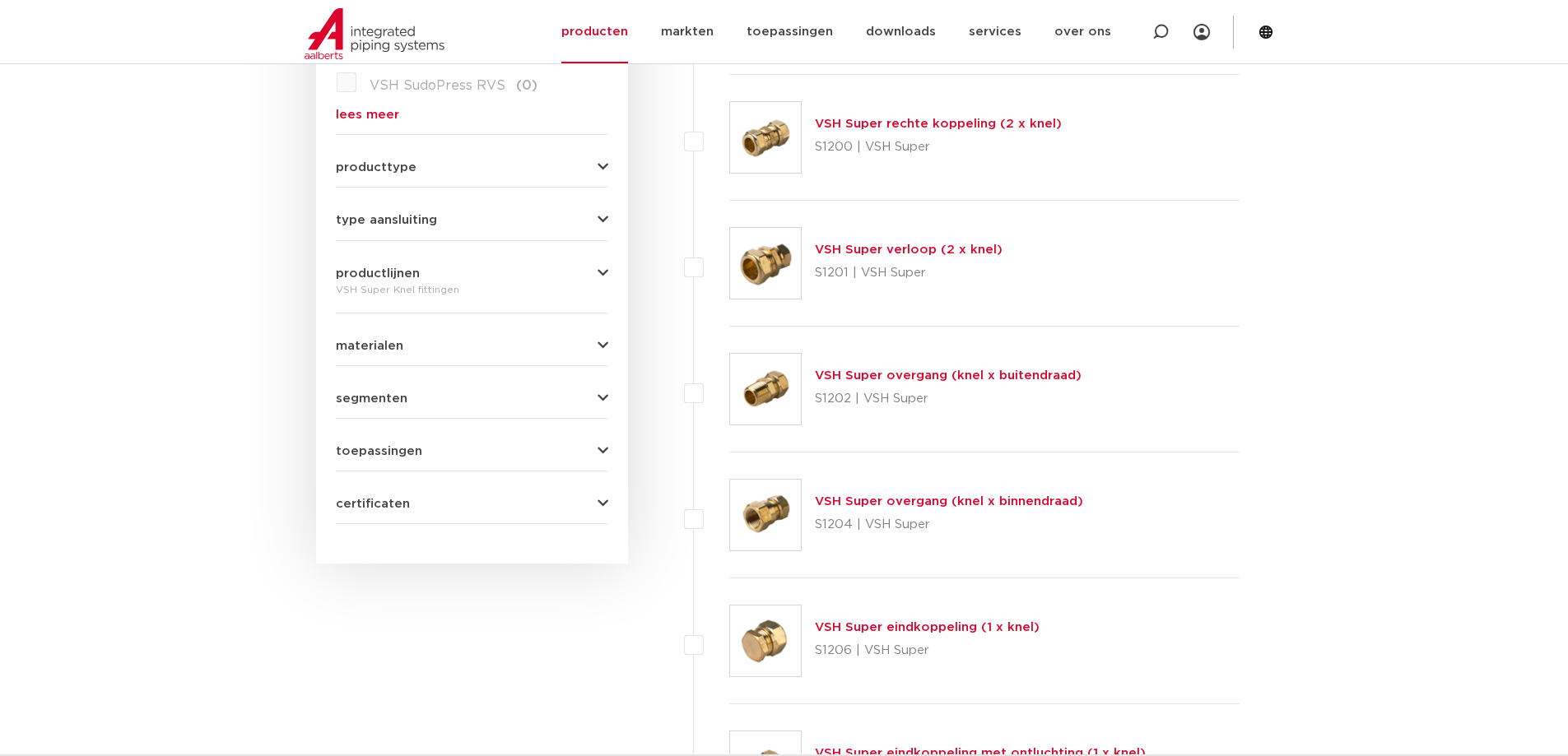
scroll to position [678, 0]
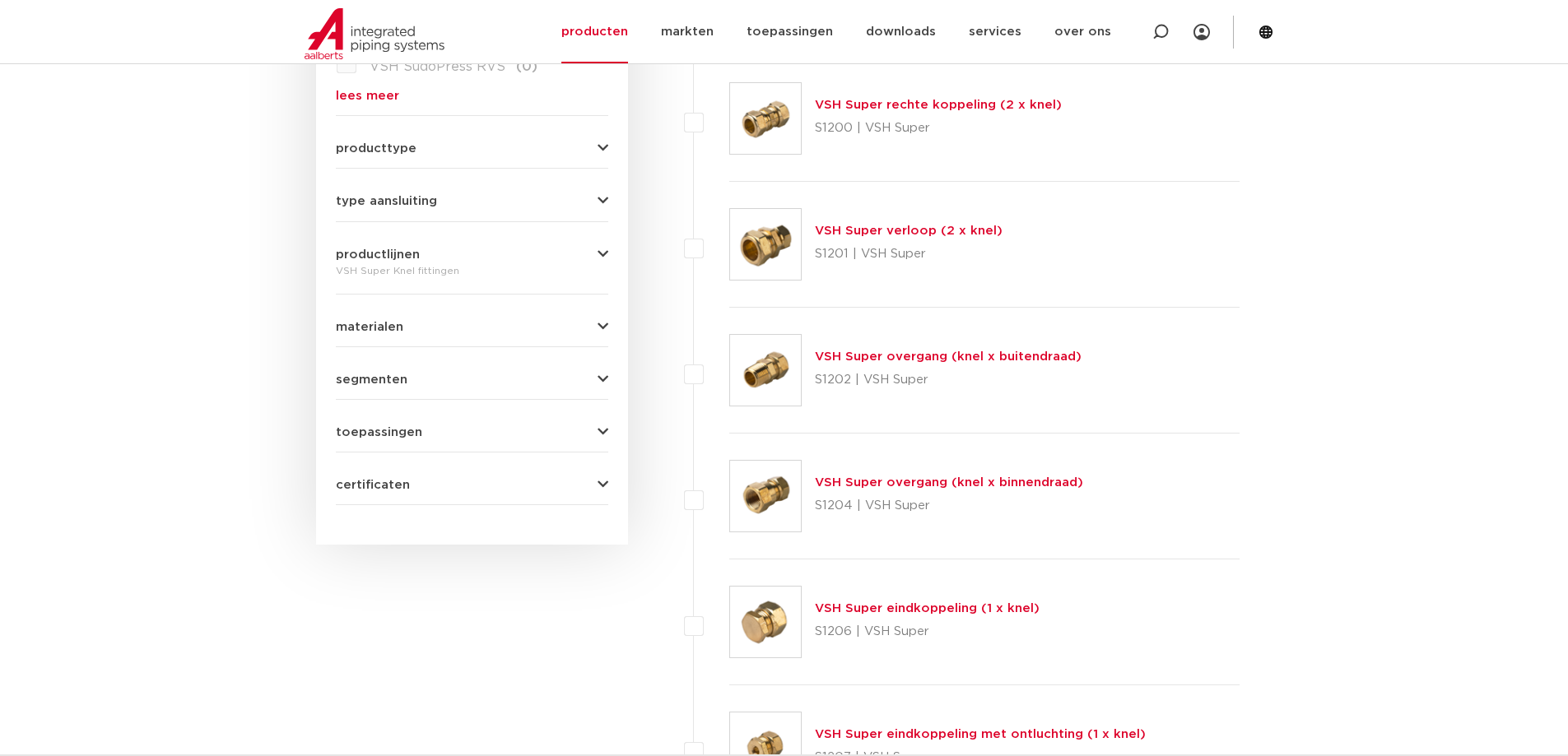
click at [1019, 486] on link "VSH Super overgang (knel x binnendraad)" at bounding box center [950, 483] width 269 height 13
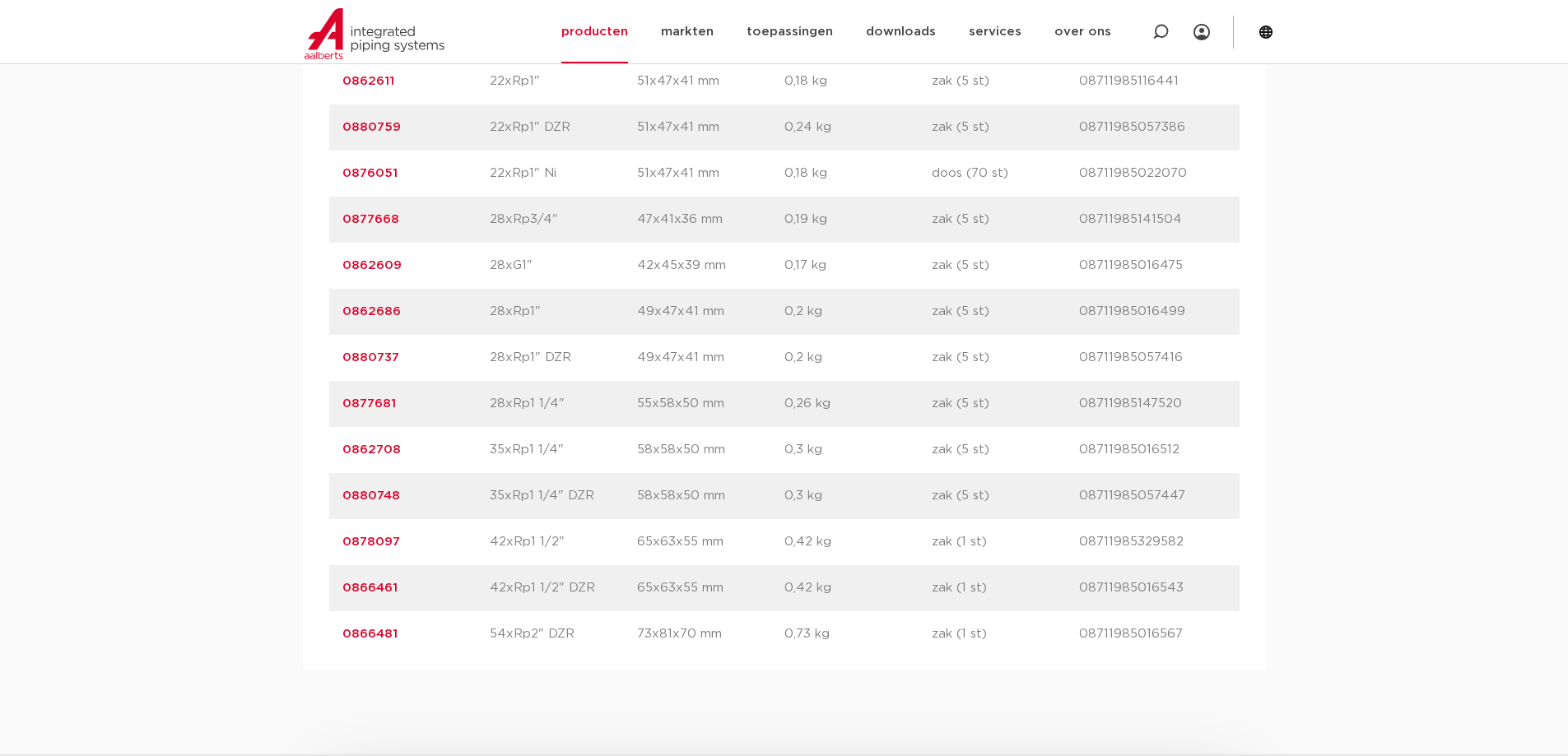
scroll to position [2798, 0]
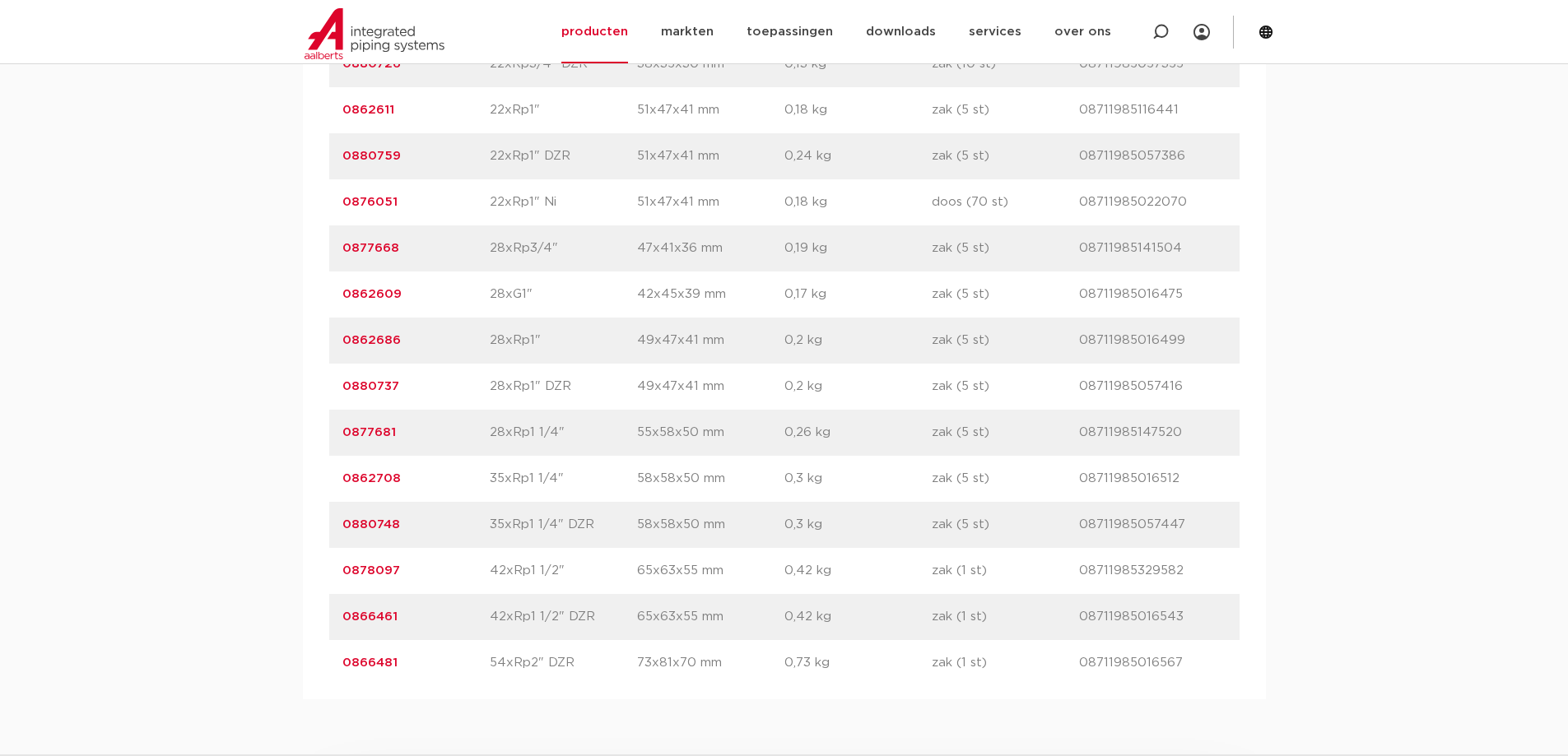
drag, startPoint x: 427, startPoint y: 245, endPoint x: 339, endPoint y: 247, distance: 88.0
click at [339, 247] on div "artikelnummer 0877668 afmeting 28xRp3/4" [GEOGRAPHIC_DATA] 47x41x36 mm gewicht …" at bounding box center [784, 248] width 911 height 46
copy link "0877668"
